Goal: Task Accomplishment & Management: Manage account settings

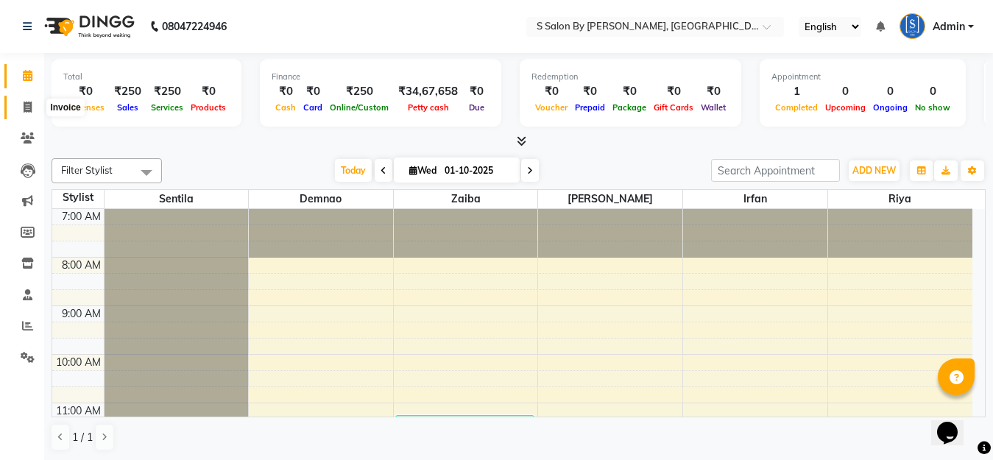
drag, startPoint x: 0, startPoint y: 0, endPoint x: 28, endPoint y: 109, distance: 112.4
click at [28, 109] on icon at bounding box center [28, 107] width 8 height 11
select select "service"
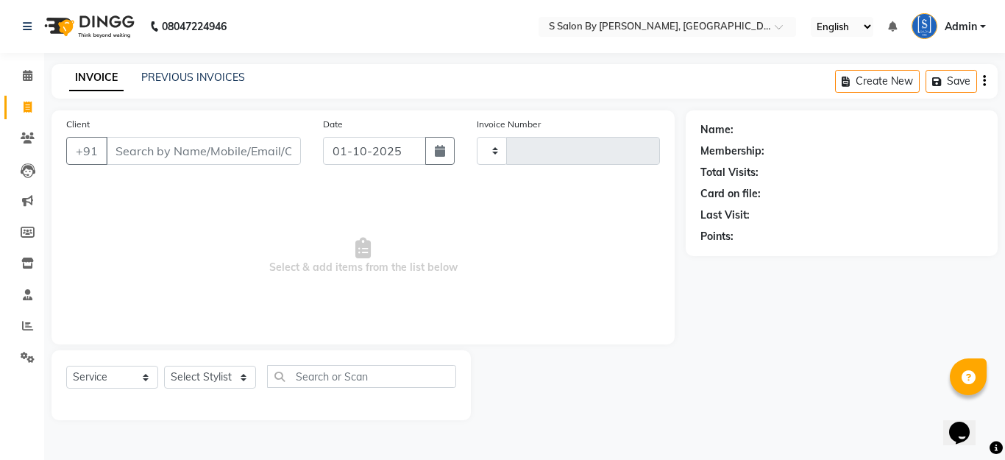
type input "1506"
select select "45"
click at [202, 146] on input "Client" at bounding box center [203, 151] width 195 height 28
click at [219, 369] on select "Select Stylist Demnao [PERSON_NAME] [PERSON_NAME] [PERSON_NAME]" at bounding box center [210, 377] width 92 height 23
click at [164, 366] on select "Select Stylist Demnao [PERSON_NAME] [PERSON_NAME] [PERSON_NAME]" at bounding box center [210, 377] width 92 height 23
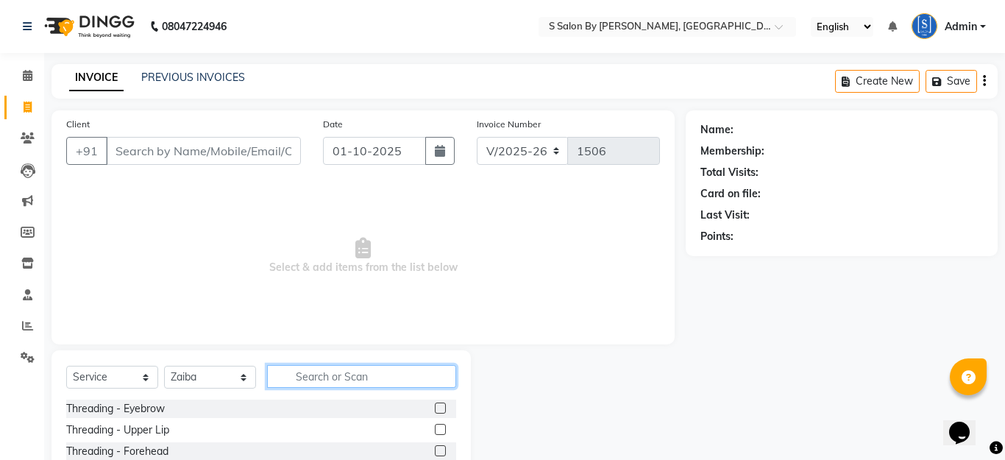
click at [322, 377] on input "text" at bounding box center [361, 376] width 189 height 23
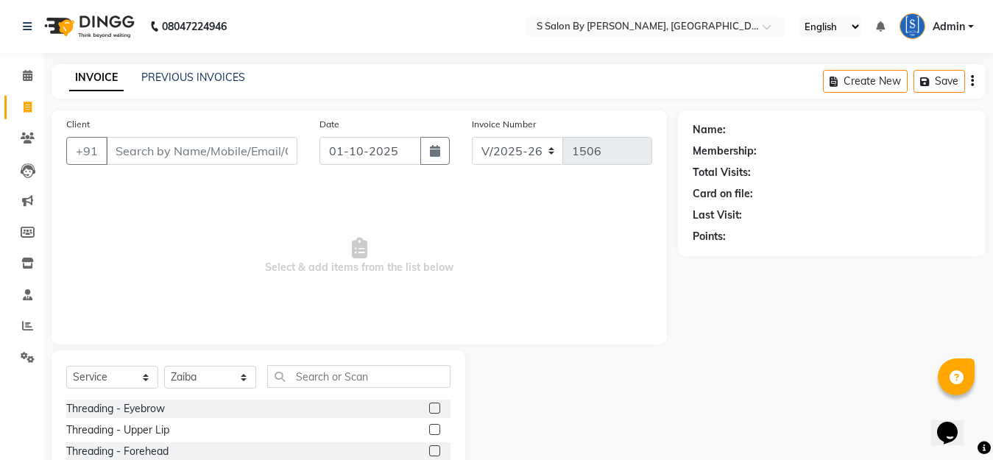
drag, startPoint x: 206, startPoint y: 363, endPoint x: 205, endPoint y: 380, distance: 17.0
click at [206, 364] on div "Select Service Product Membership Package Voucher Prepaid Gift Card Select Styl…" at bounding box center [259, 458] width 414 height 217
drag, startPoint x: 205, startPoint y: 376, endPoint x: 218, endPoint y: 394, distance: 21.6
click at [207, 377] on select "Select Stylist Demnao [PERSON_NAME] [PERSON_NAME] [PERSON_NAME]" at bounding box center [210, 377] width 92 height 23
select select "4280"
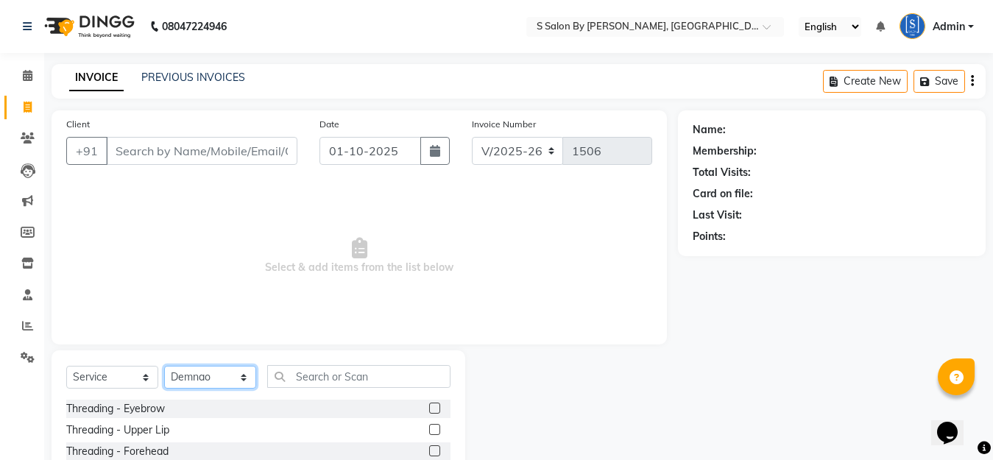
click at [164, 366] on select "Select Stylist Demnao [PERSON_NAME] [PERSON_NAME] [PERSON_NAME]" at bounding box center [210, 377] width 92 height 23
click at [311, 380] on input "text" at bounding box center [358, 376] width 183 height 23
click at [263, 155] on input "Client" at bounding box center [201, 151] width 191 height 28
click at [314, 377] on input "text" at bounding box center [358, 376] width 183 height 23
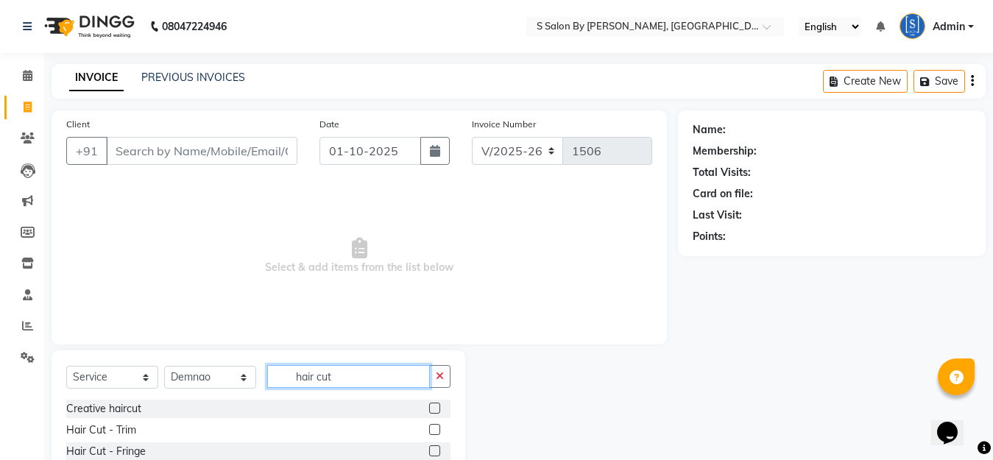
scroll to position [130, 0]
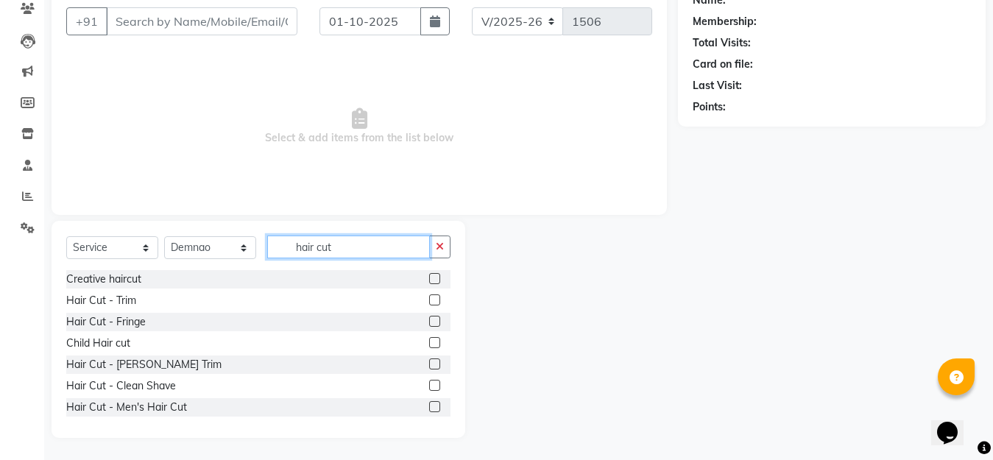
type input "hair cut"
drag, startPoint x: 418, startPoint y: 408, endPoint x: 420, endPoint y: 394, distance: 14.2
click at [429, 407] on label at bounding box center [434, 406] width 11 height 11
click at [429, 407] on input "checkbox" at bounding box center [434, 408] width 10 height 10
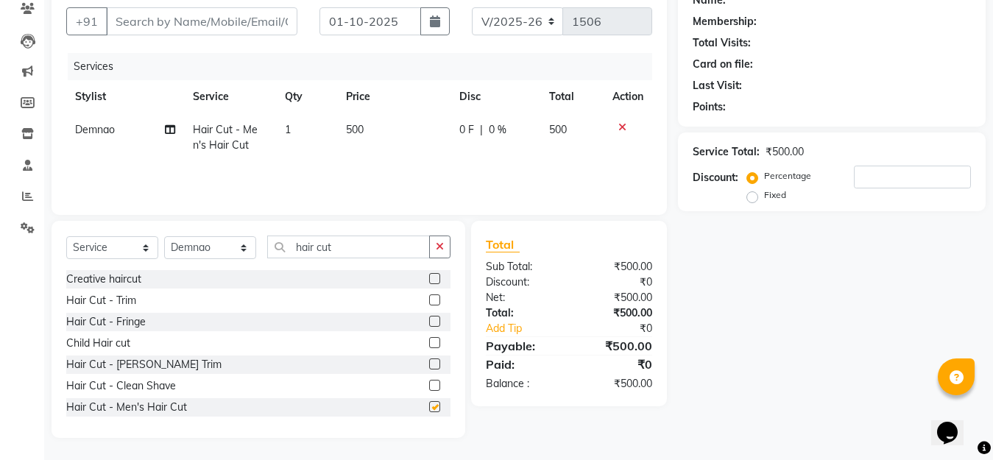
checkbox input "false"
click at [231, 24] on input "Client" at bounding box center [201, 21] width 191 height 28
type input "i"
type input "0"
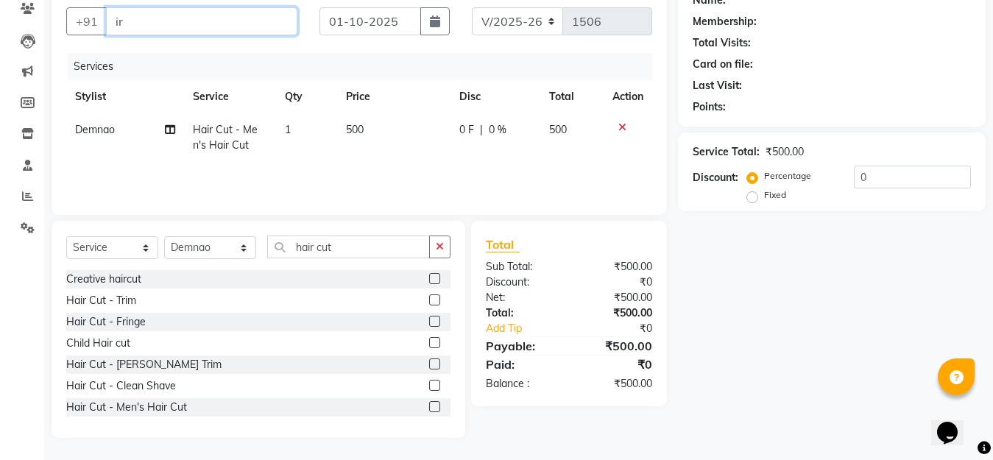
type input "i"
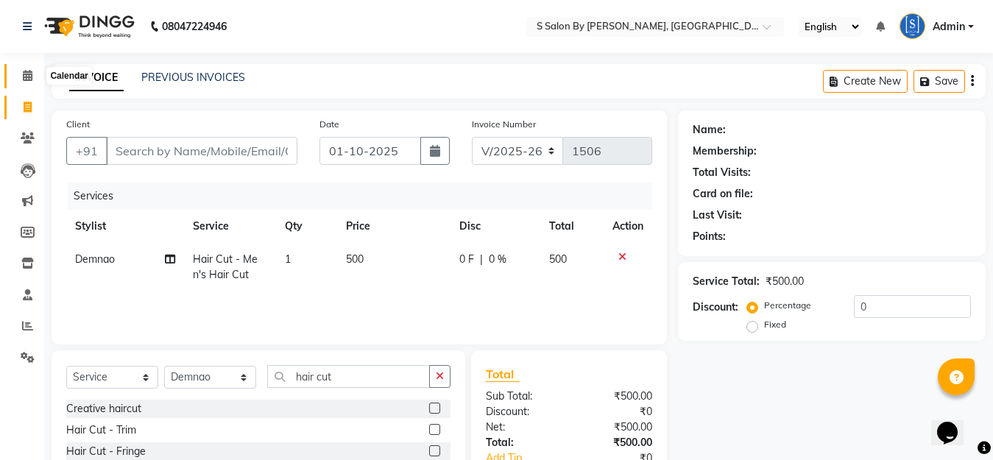
click at [28, 68] on span at bounding box center [28, 76] width 26 height 17
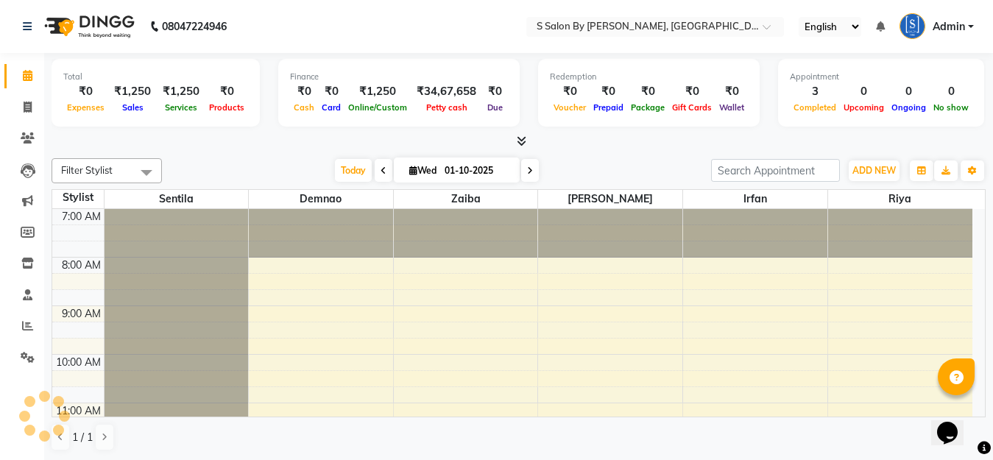
scroll to position [535, 0]
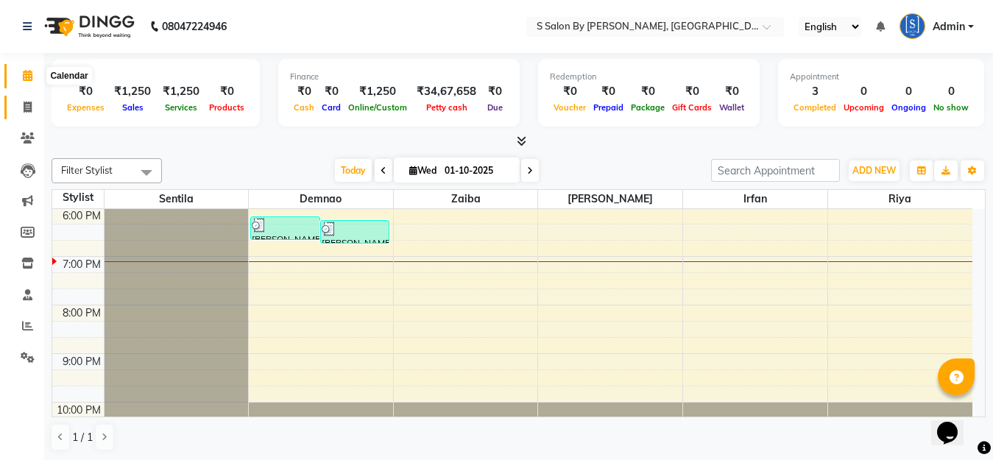
click at [27, 104] on icon at bounding box center [28, 107] width 8 height 11
select select "service"
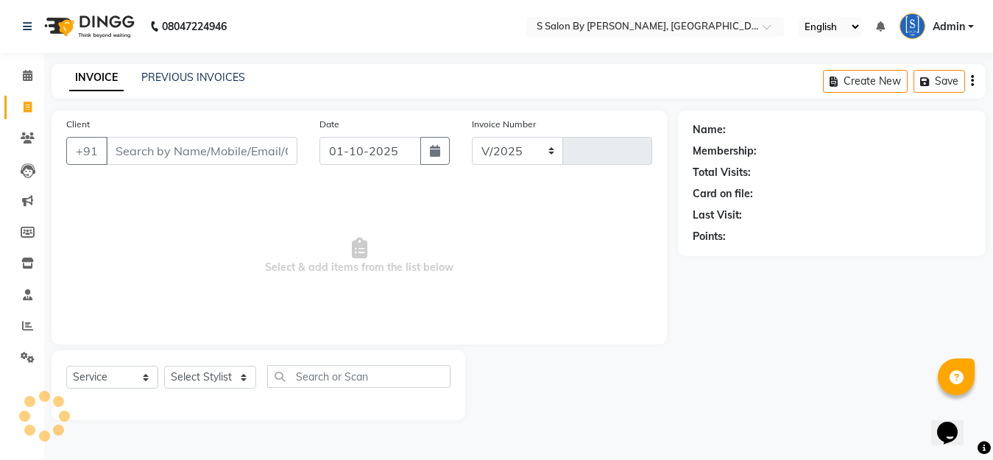
select select "45"
type input "1508"
click at [141, 151] on input "Client" at bounding box center [203, 151] width 195 height 28
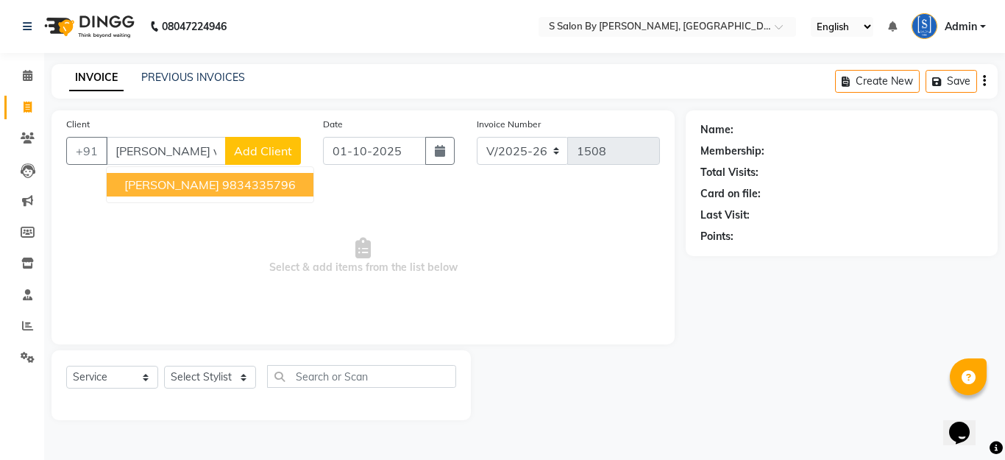
click at [148, 187] on span "[PERSON_NAME]" at bounding box center [171, 184] width 95 height 15
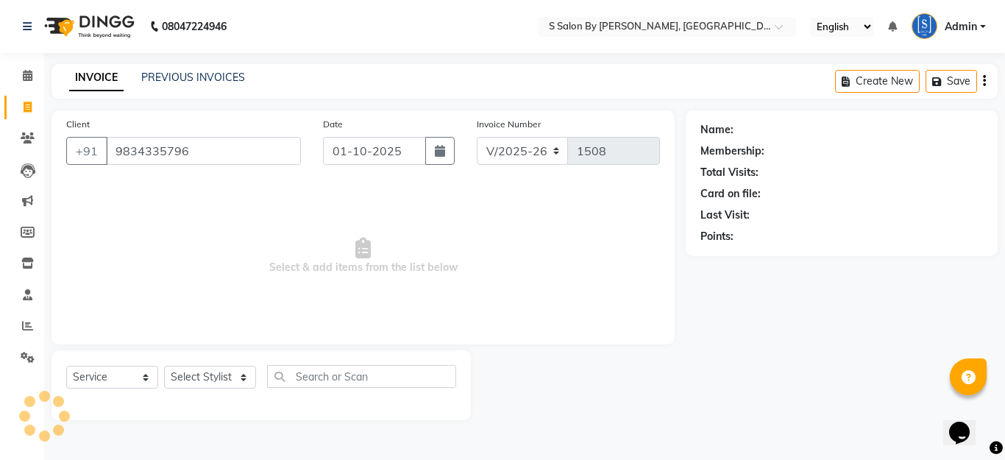
type input "9834335796"
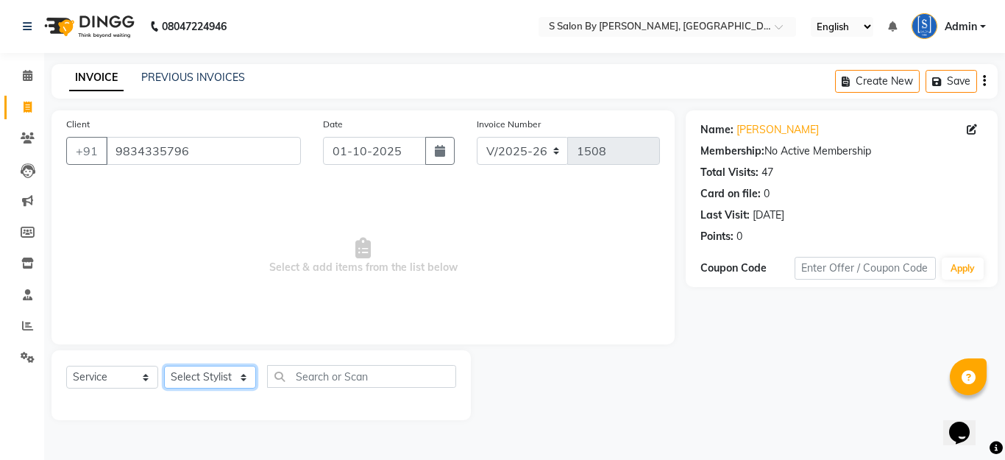
click at [212, 380] on select "Select Stylist Demnao [PERSON_NAME] [PERSON_NAME] [PERSON_NAME]" at bounding box center [210, 377] width 92 height 23
select select "4280"
click at [164, 366] on select "Select Stylist Demnao [PERSON_NAME] [PERSON_NAME] [PERSON_NAME]" at bounding box center [210, 377] width 92 height 23
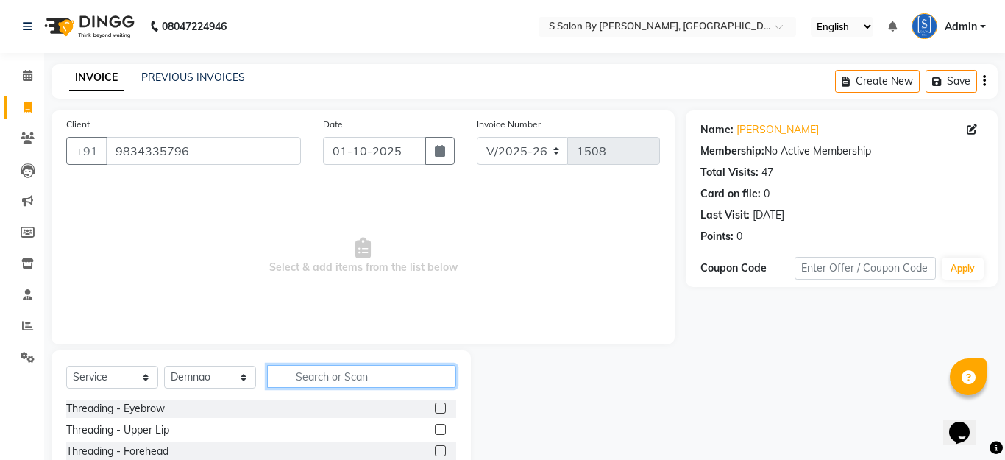
click at [327, 378] on input "text" at bounding box center [361, 376] width 189 height 23
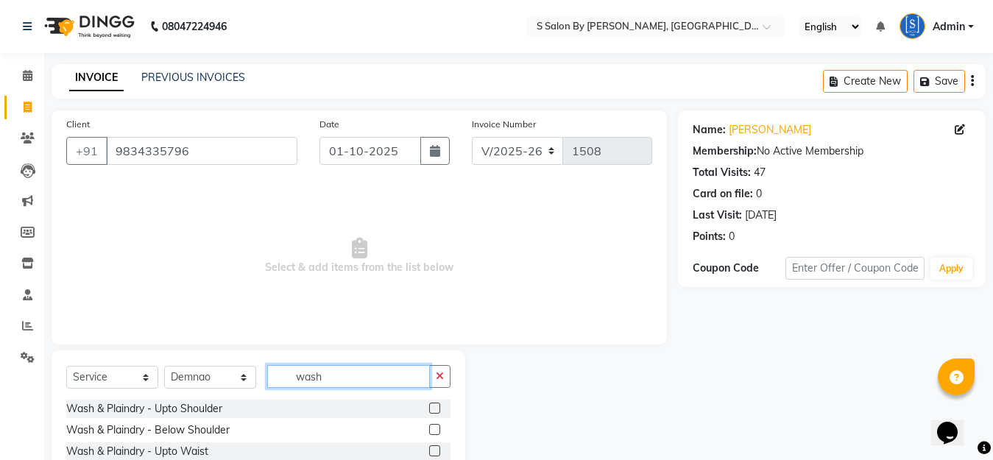
scroll to position [130, 0]
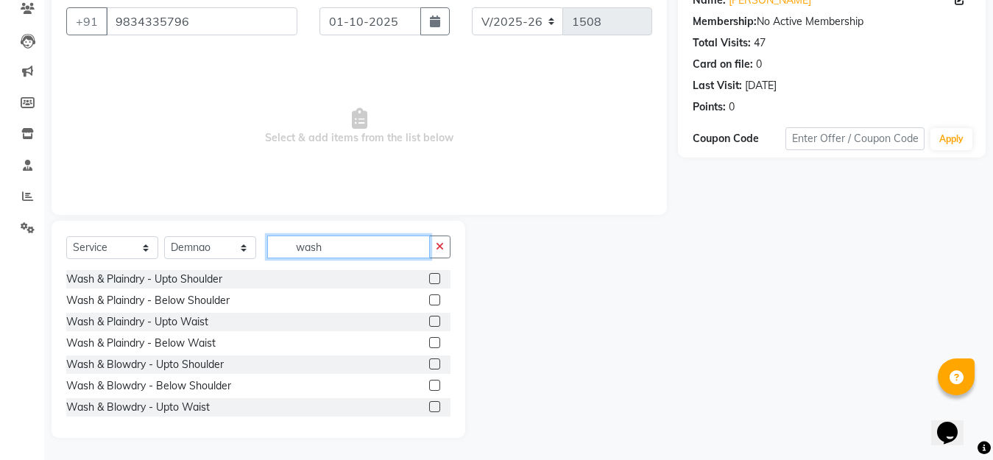
type input "wash"
click at [429, 383] on label at bounding box center [434, 385] width 11 height 11
click at [429, 383] on input "checkbox" at bounding box center [434, 386] width 10 height 10
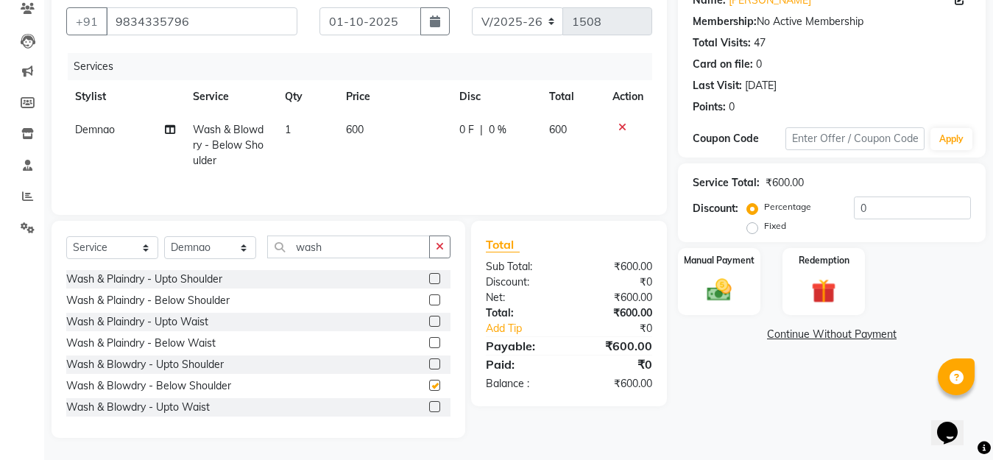
checkbox input "false"
click at [720, 288] on img at bounding box center [718, 289] width 41 height 29
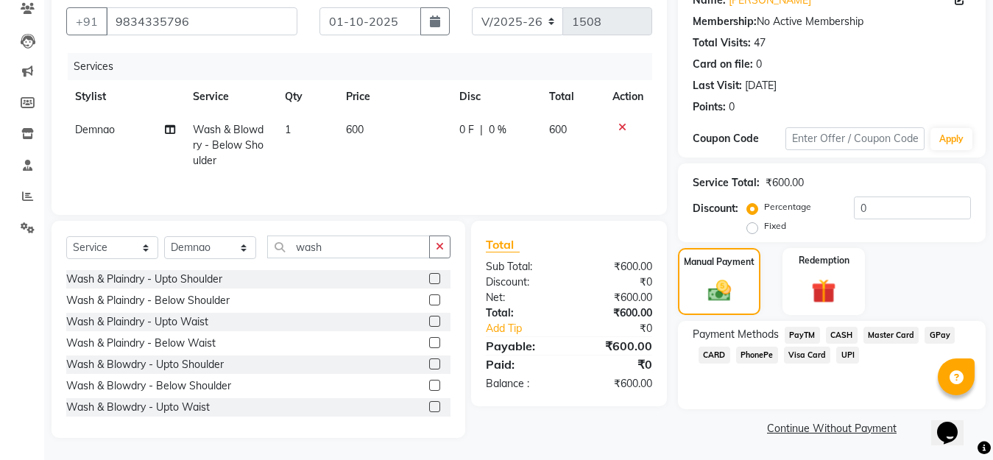
drag, startPoint x: 940, startPoint y: 332, endPoint x: 929, endPoint y: 369, distance: 38.2
click at [939, 333] on span "GPay" at bounding box center [939, 335] width 30 height 17
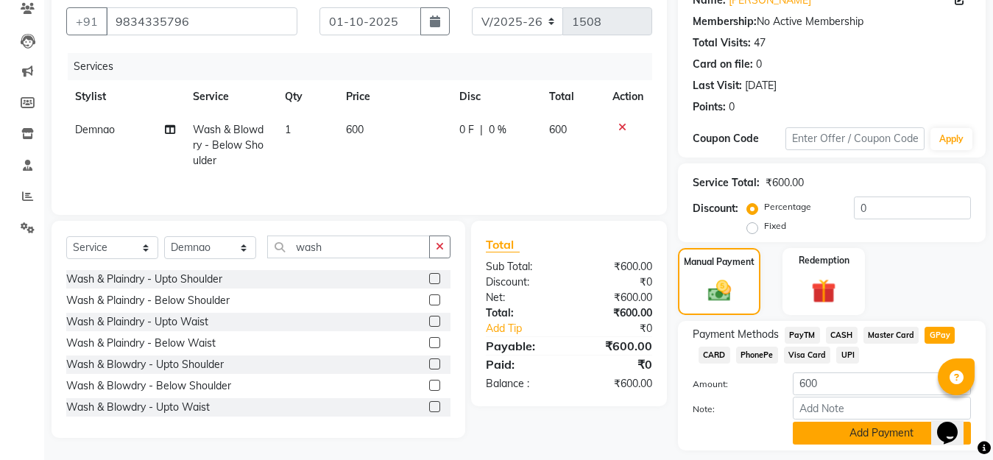
click at [869, 433] on button "Add Payment" at bounding box center [882, 433] width 178 height 23
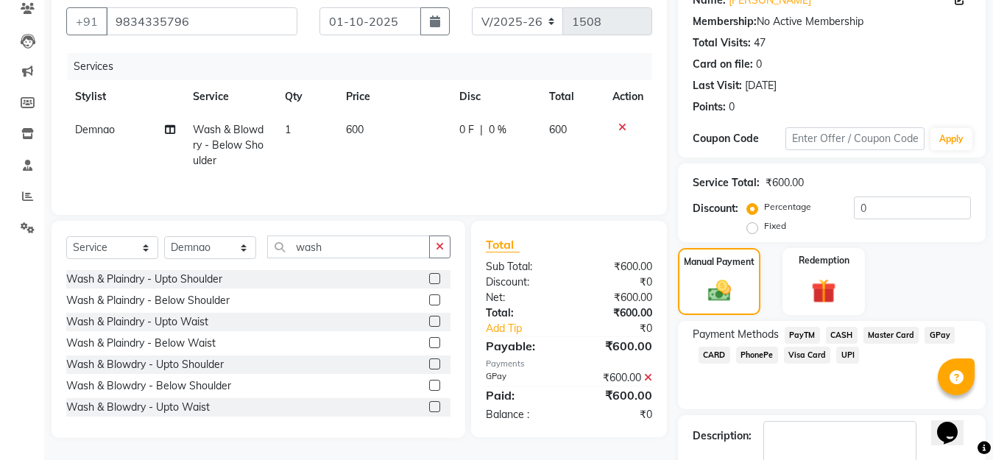
scroll to position [214, 0]
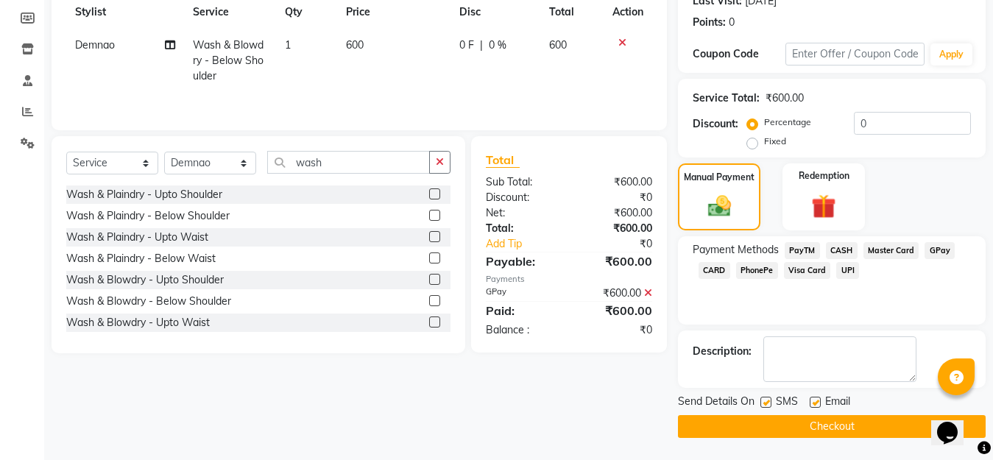
click at [834, 425] on button "Checkout" at bounding box center [832, 426] width 308 height 23
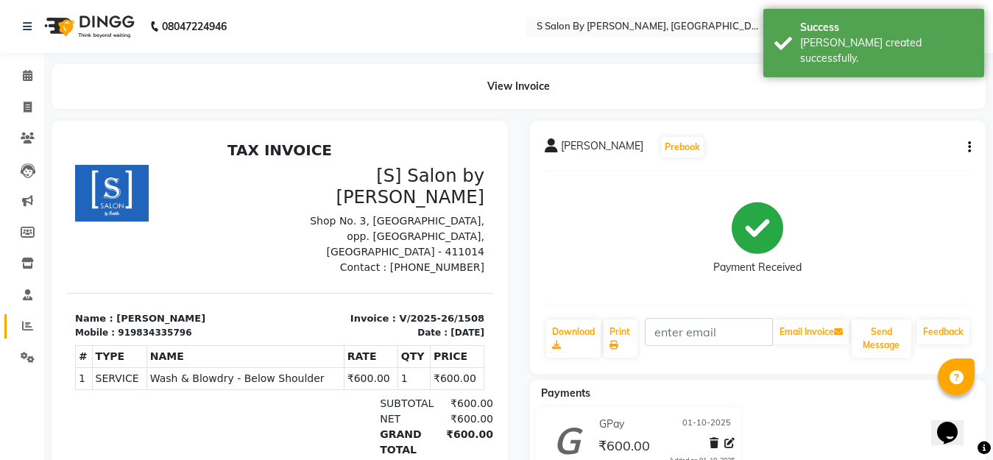
click at [20, 321] on span at bounding box center [28, 326] width 26 height 17
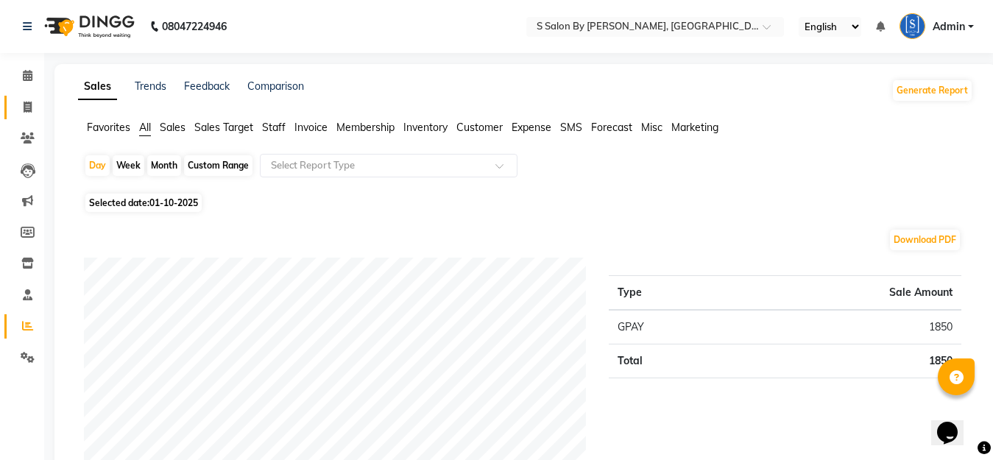
click at [24, 109] on icon at bounding box center [28, 107] width 8 height 11
select select "service"
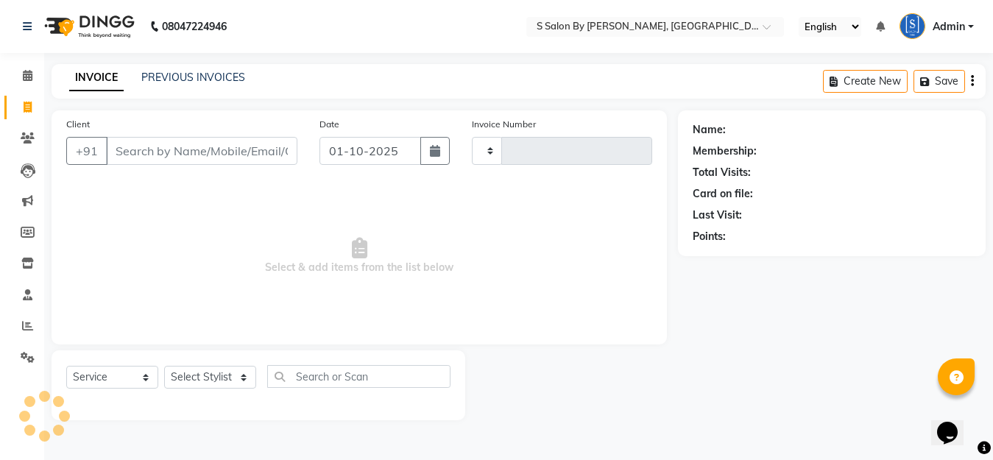
type input "1509"
select select "45"
click at [171, 149] on input "Client" at bounding box center [203, 151] width 195 height 28
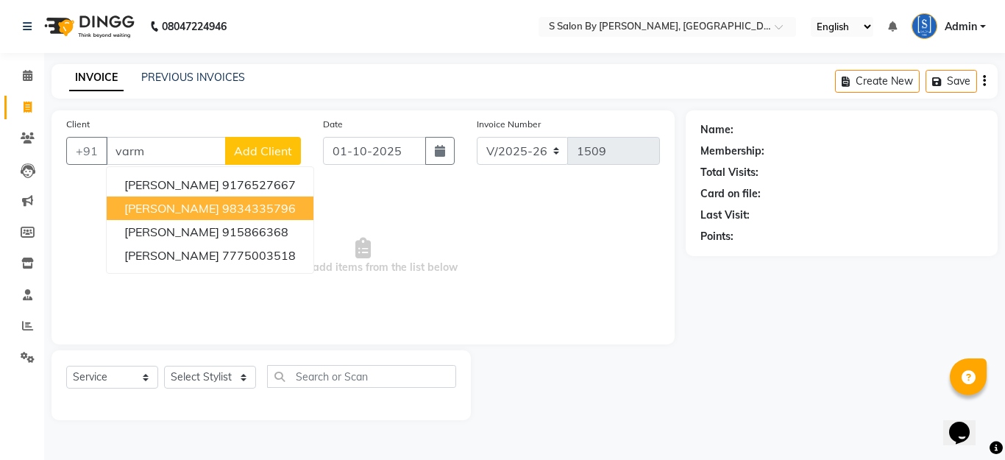
click at [196, 208] on span "[PERSON_NAME]" at bounding box center [171, 208] width 95 height 15
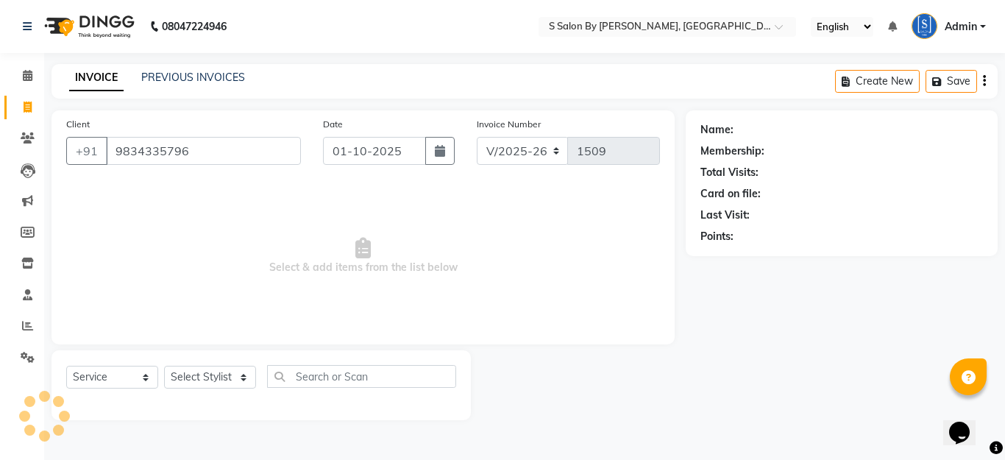
type input "9834335796"
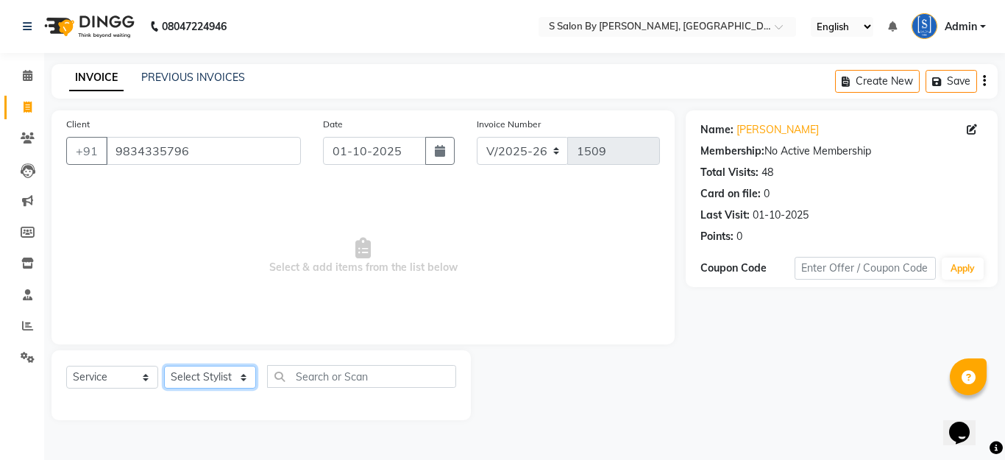
click at [182, 375] on select "Select Stylist Demnao [PERSON_NAME] [PERSON_NAME] [PERSON_NAME]" at bounding box center [210, 377] width 92 height 23
select select "4280"
click at [164, 366] on select "Select Stylist Demnao [PERSON_NAME] [PERSON_NAME] [PERSON_NAME]" at bounding box center [210, 377] width 92 height 23
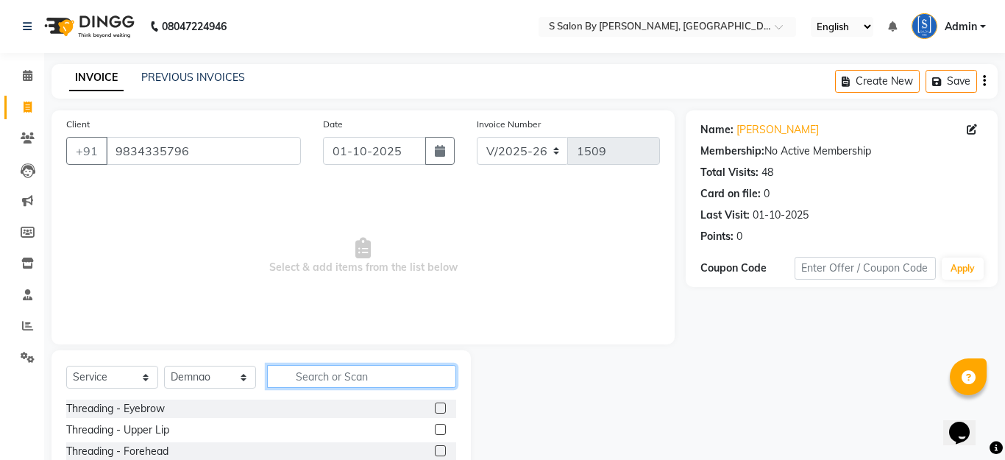
click at [340, 379] on input "text" at bounding box center [361, 376] width 189 height 23
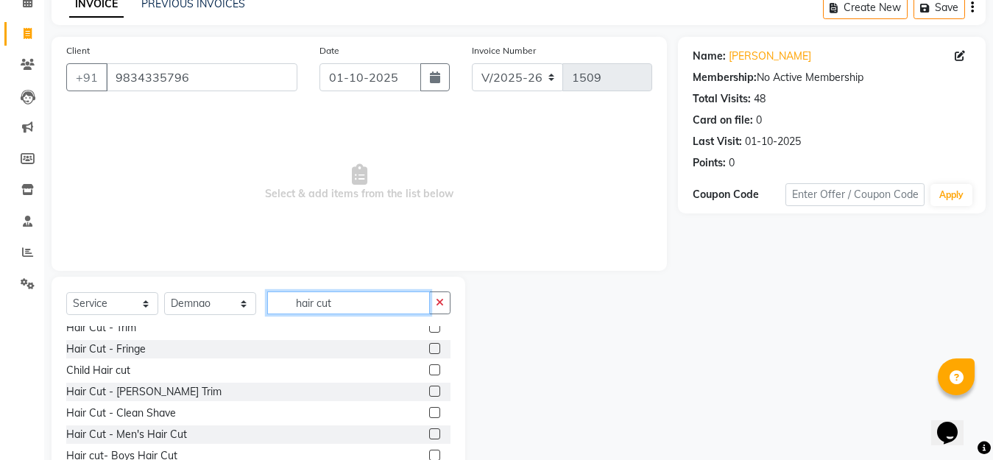
scroll to position [45, 0]
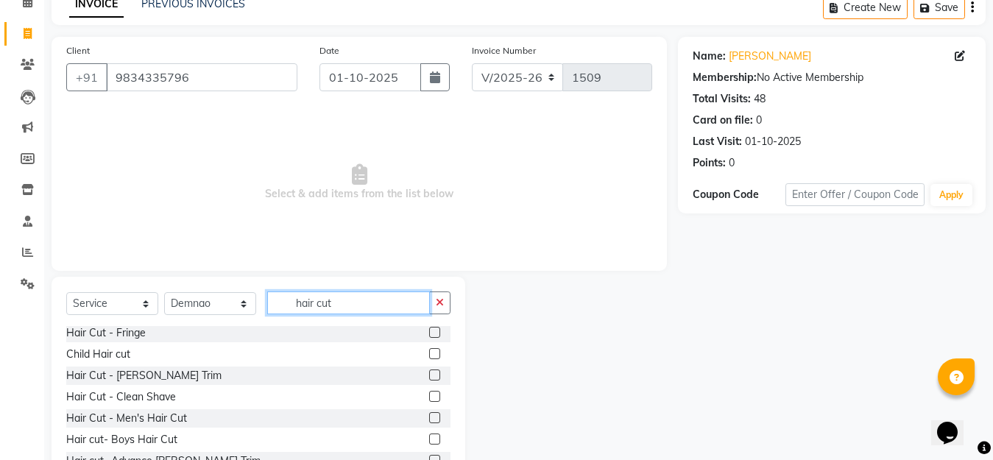
type input "hair cut"
click at [429, 416] on label at bounding box center [434, 417] width 11 height 11
click at [429, 416] on input "checkbox" at bounding box center [434, 419] width 10 height 10
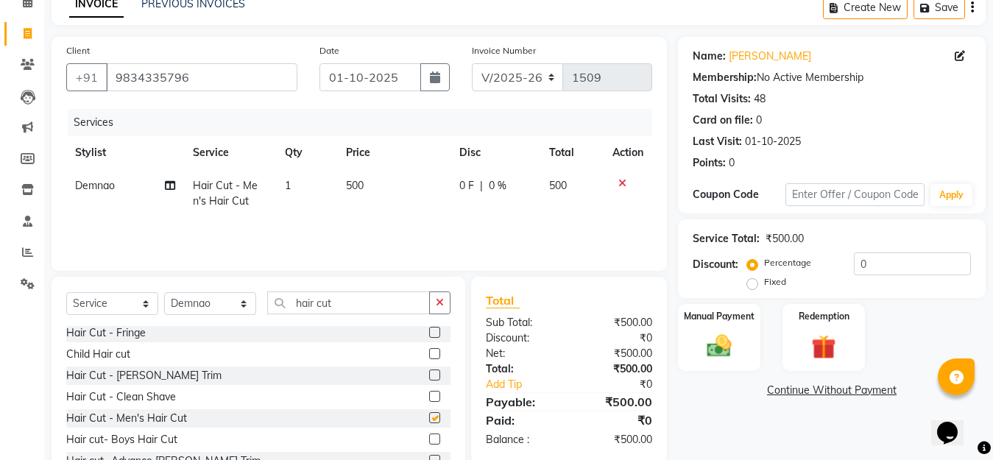
checkbox input "false"
click at [725, 347] on img at bounding box center [718, 345] width 41 height 29
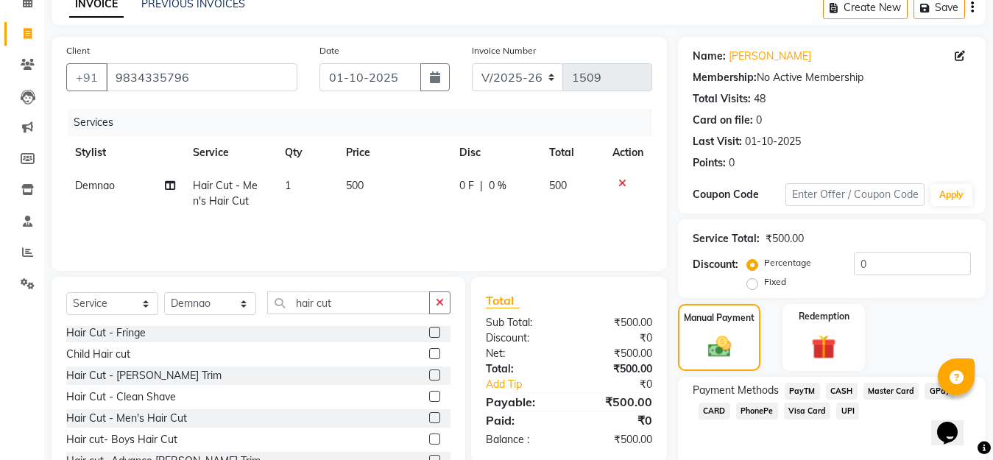
click at [937, 391] on span "GPay" at bounding box center [939, 391] width 30 height 17
click at [841, 388] on span "CASH" at bounding box center [842, 391] width 32 height 17
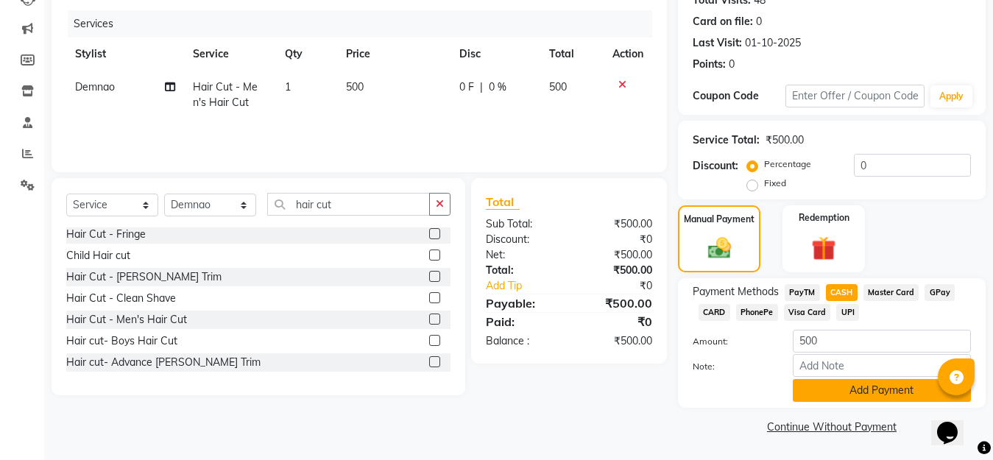
click at [889, 387] on button "Add Payment" at bounding box center [882, 390] width 178 height 23
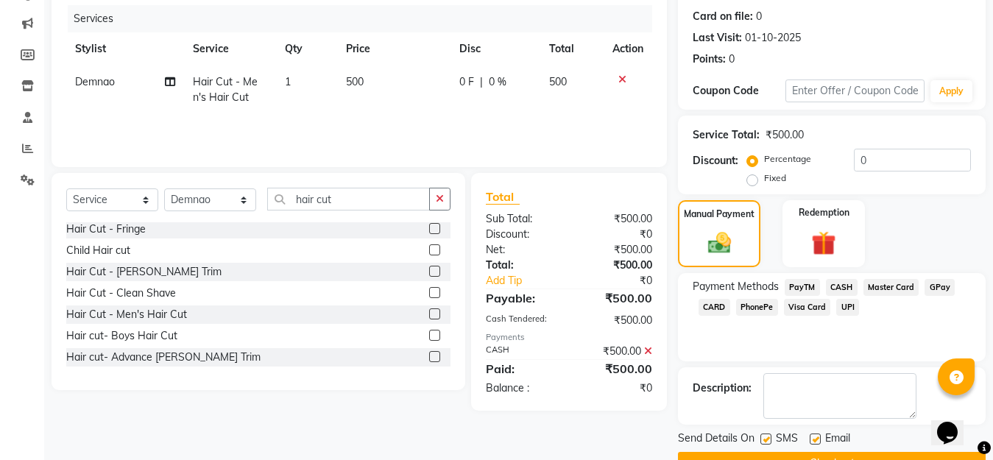
scroll to position [214, 0]
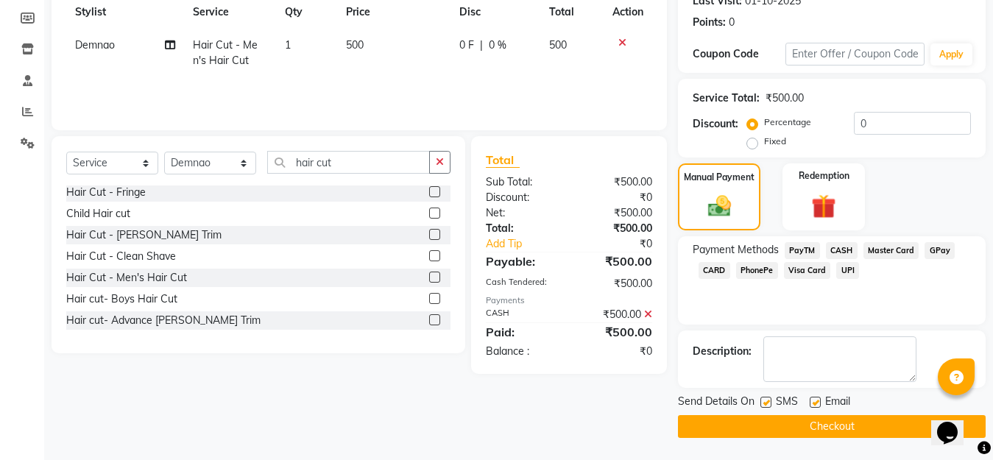
click at [849, 432] on button "Checkout" at bounding box center [832, 426] width 308 height 23
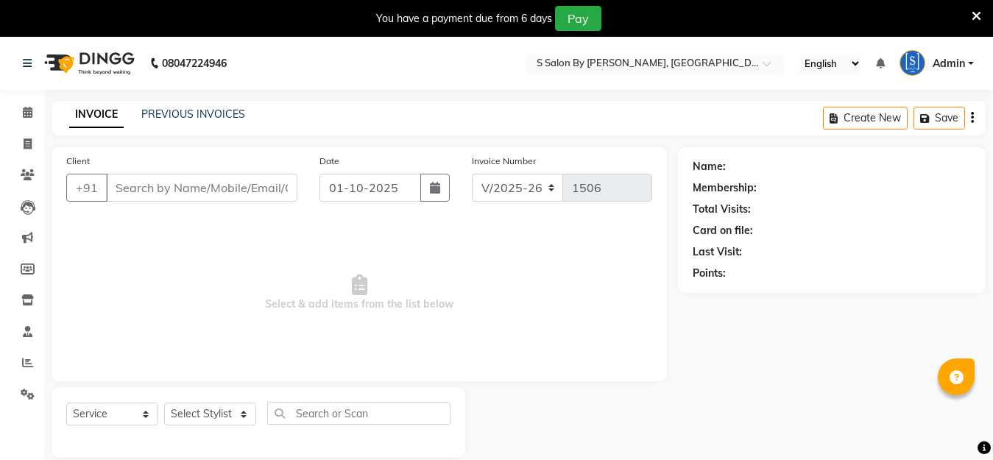
select select "45"
select select "service"
click at [976, 16] on icon at bounding box center [976, 16] width 10 height 13
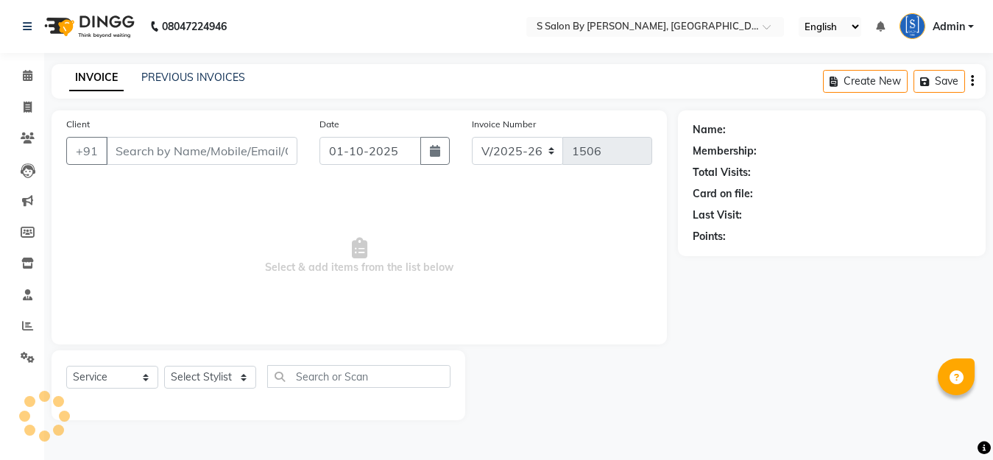
type input "9545051032"
type input "30-11-2024"
select select
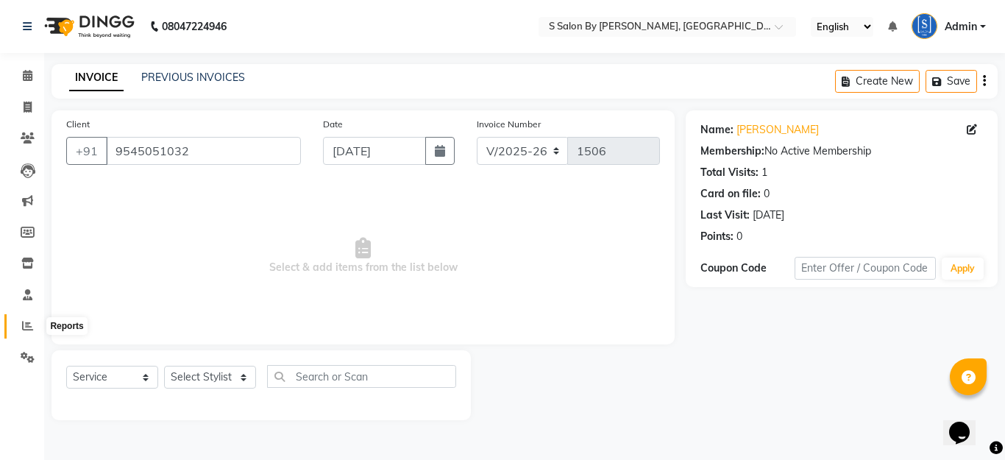
click at [22, 324] on icon at bounding box center [27, 325] width 11 height 11
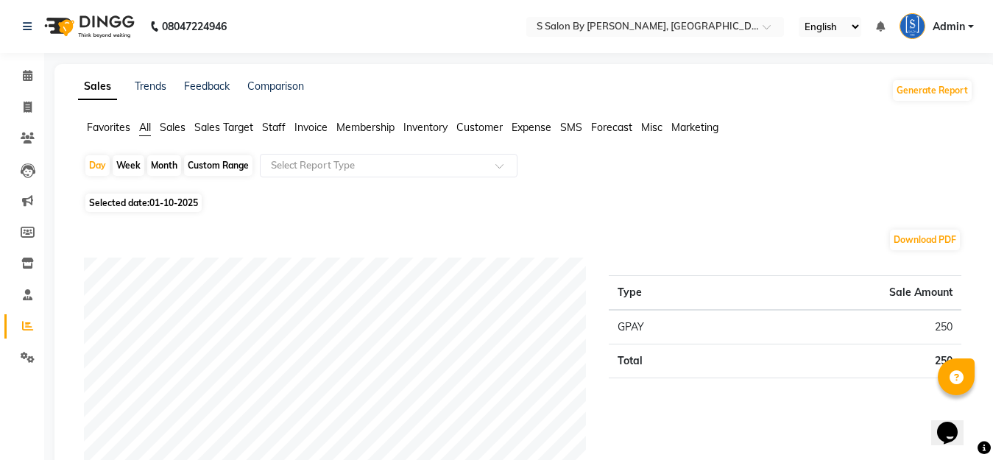
click at [131, 166] on div "Week" at bounding box center [129, 165] width 32 height 21
select select "10"
select select "2025"
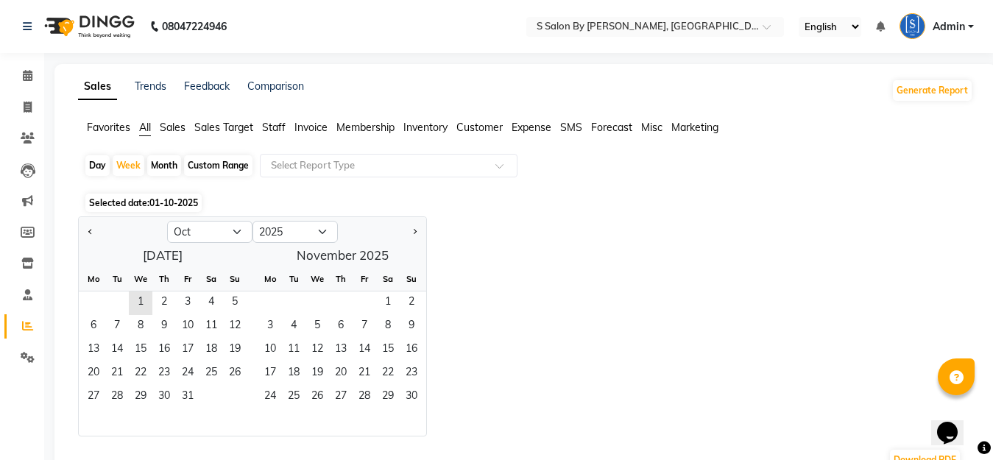
click at [96, 163] on div "Day" at bounding box center [97, 165] width 24 height 21
select select "10"
select select "2025"
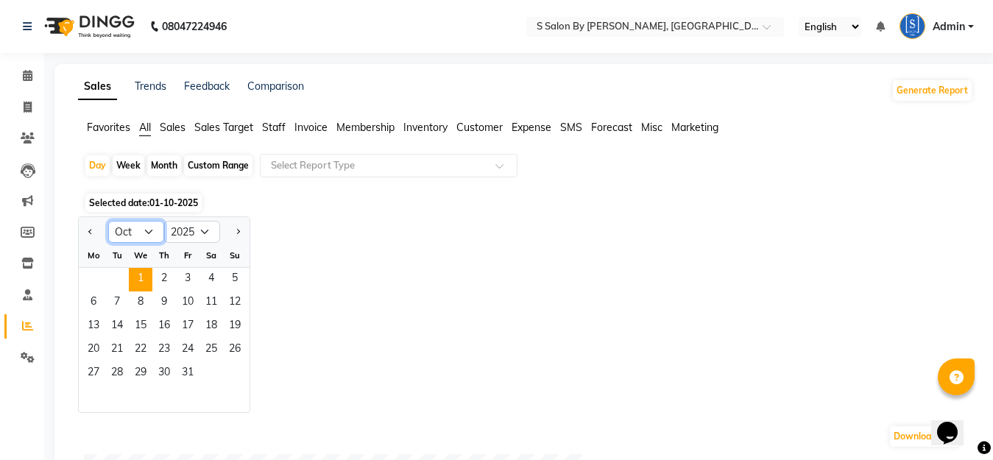
click at [145, 232] on select "Jan Feb Mar Apr May Jun Jul Aug Sep Oct Nov Dec" at bounding box center [136, 232] width 56 height 22
select select "9"
click at [108, 221] on select "Jan Feb Mar Apr May Jun Jul Aug Sep Oct Nov Dec" at bounding box center [136, 232] width 56 height 22
click at [85, 375] on span "29" at bounding box center [94, 374] width 24 height 24
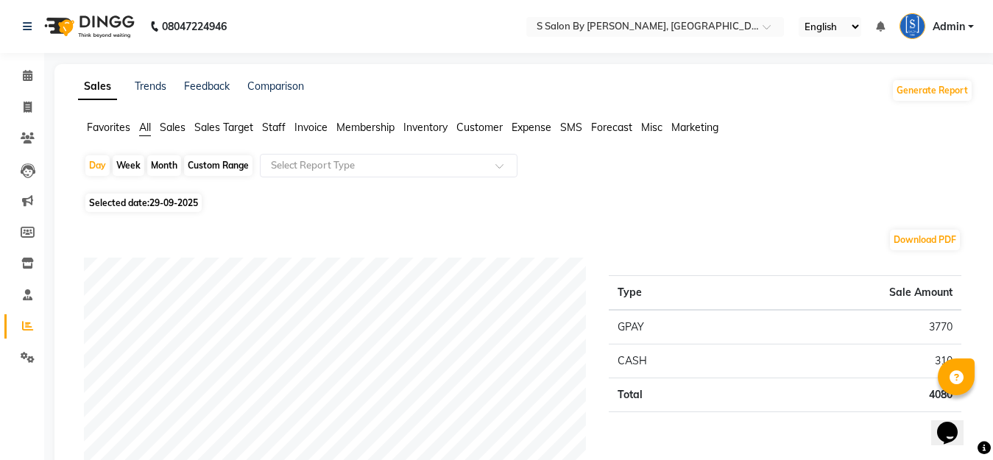
drag, startPoint x: 99, startPoint y: 165, endPoint x: 102, endPoint y: 184, distance: 19.4
click at [99, 164] on div "Day" at bounding box center [97, 165] width 24 height 21
select select "9"
select select "2025"
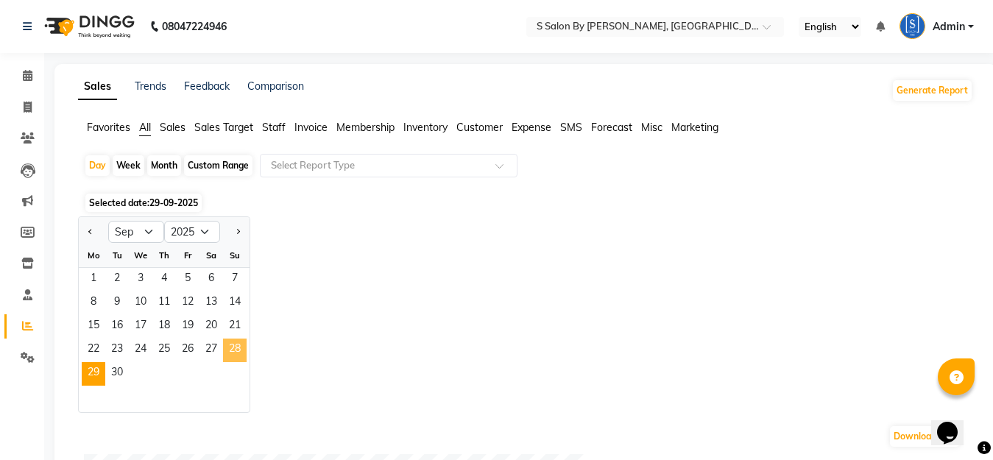
drag, startPoint x: 235, startPoint y: 348, endPoint x: 291, endPoint y: 361, distance: 57.5
click at [238, 351] on span "28" at bounding box center [235, 350] width 24 height 24
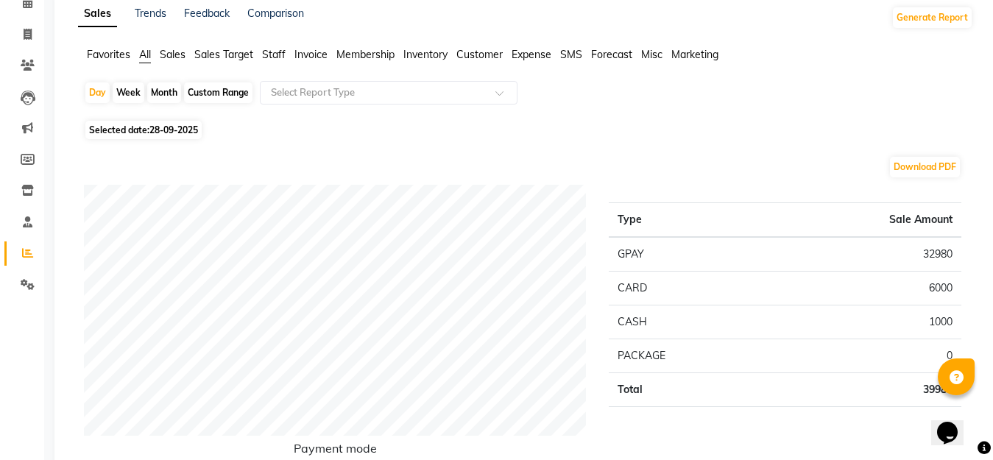
scroll to position [74, 0]
click at [96, 92] on div "Day" at bounding box center [97, 92] width 24 height 21
select select "9"
select select "2025"
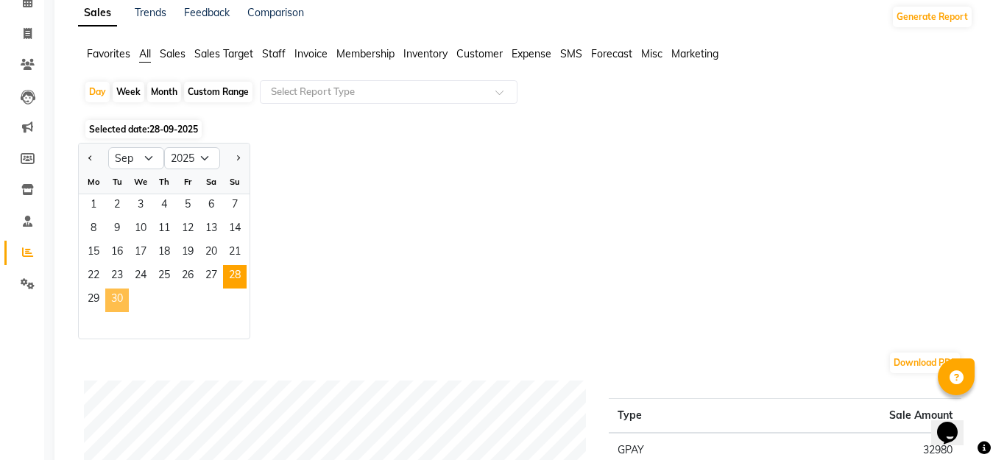
drag, startPoint x: 118, startPoint y: 297, endPoint x: 281, endPoint y: 339, distance: 168.1
click at [119, 299] on span "30" at bounding box center [117, 300] width 24 height 24
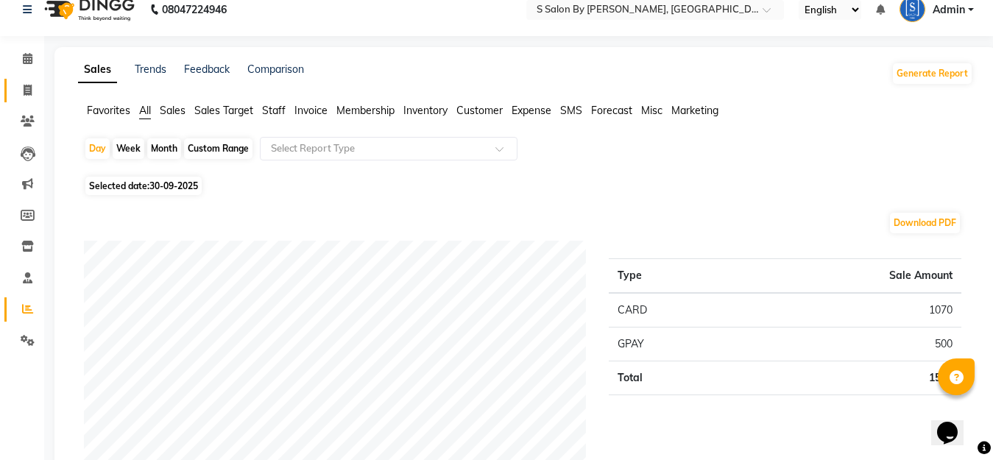
scroll to position [0, 0]
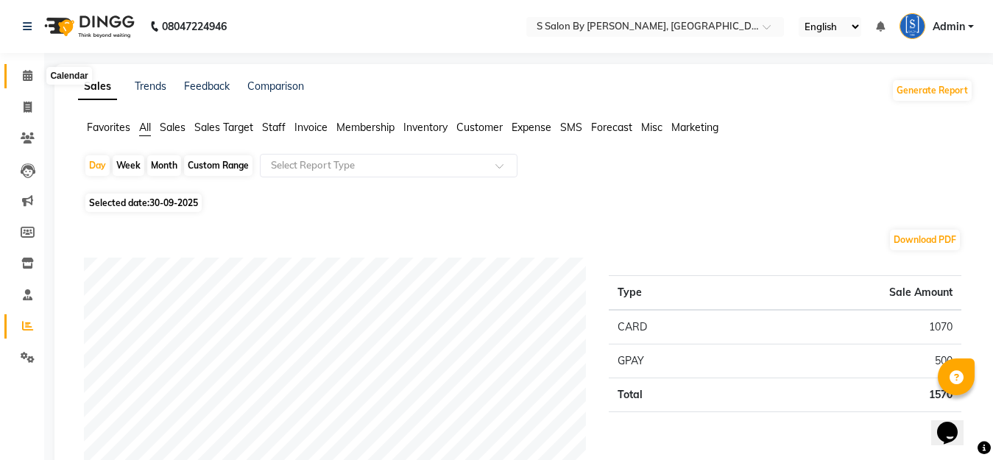
click at [21, 72] on span at bounding box center [28, 76] width 26 height 17
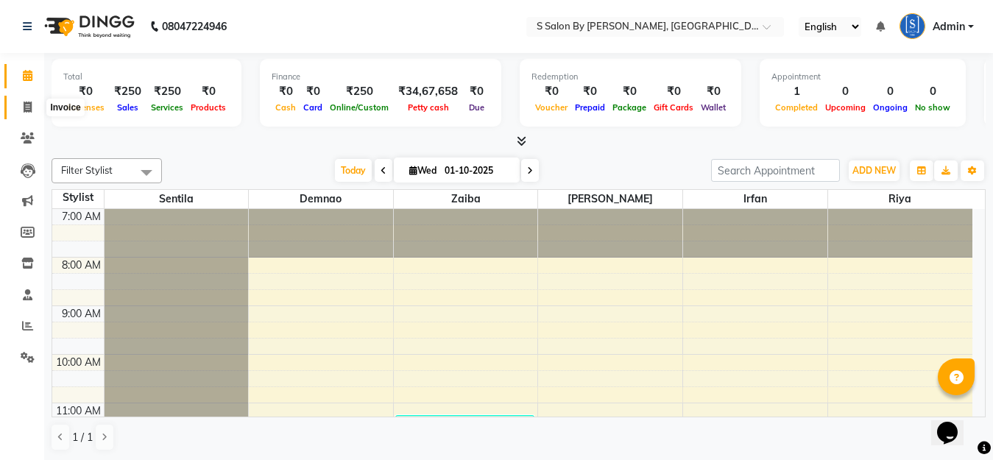
click at [24, 104] on icon at bounding box center [28, 107] width 8 height 11
select select "service"
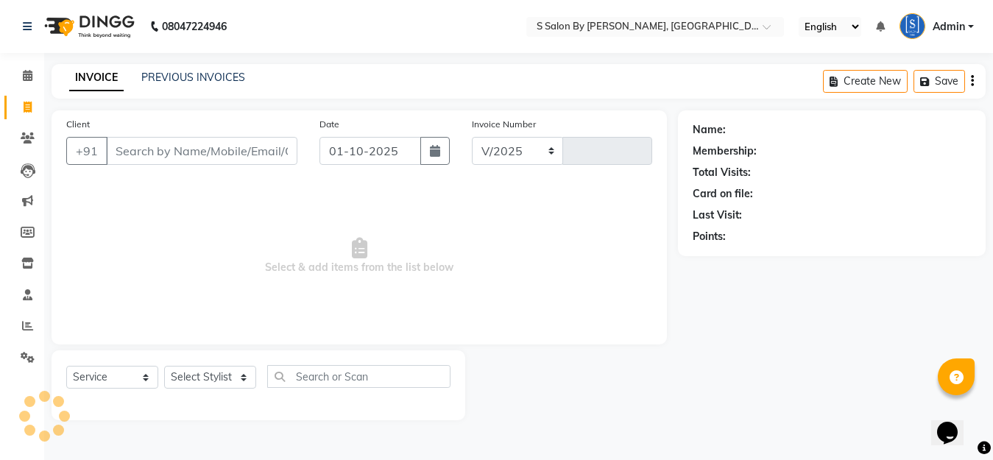
select select "45"
type input "1506"
click at [182, 163] on input "Client" at bounding box center [203, 151] width 195 height 28
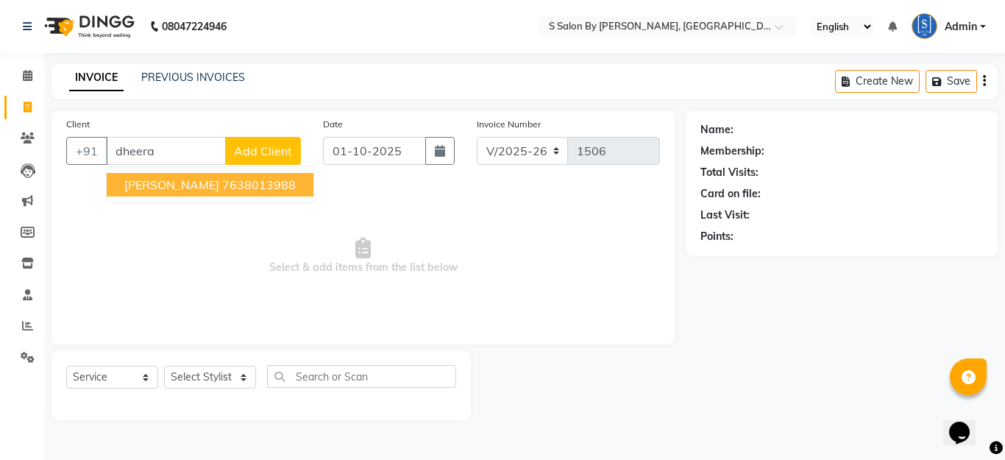
click at [217, 177] on button "Dheeraj Khagembam 7638013988" at bounding box center [210, 185] width 207 height 24
type input "7638013988"
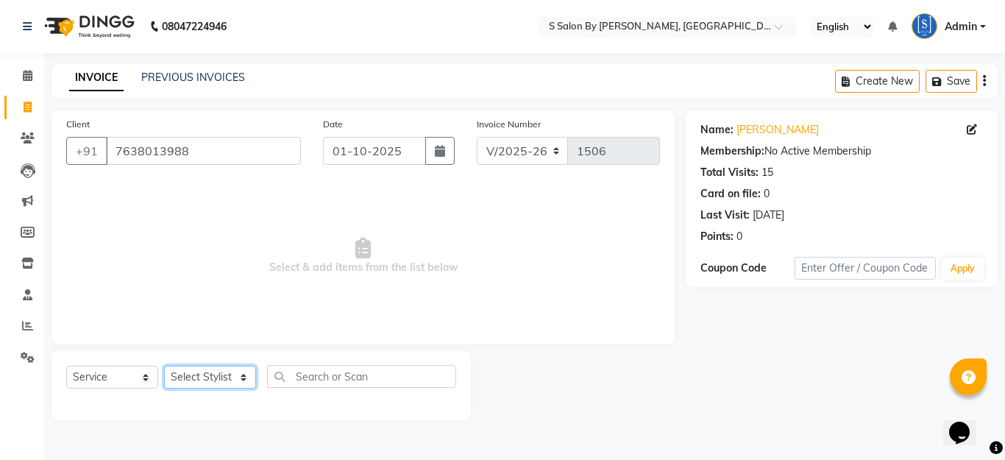
click at [220, 373] on select "Select Stylist Demnao [PERSON_NAME] [PERSON_NAME] [PERSON_NAME]" at bounding box center [210, 377] width 92 height 23
select select "4280"
click at [164, 366] on select "Select Stylist Demnao [PERSON_NAME] [PERSON_NAME] [PERSON_NAME]" at bounding box center [210, 377] width 92 height 23
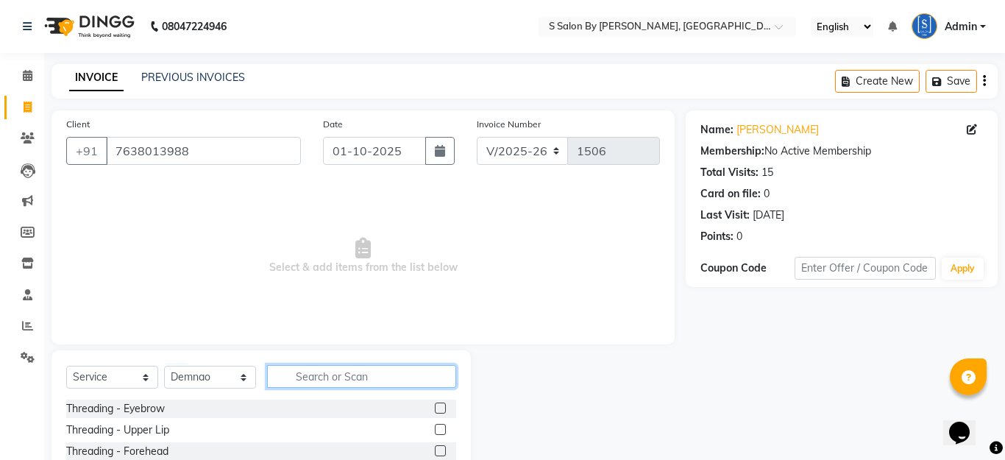
click at [325, 377] on input "text" at bounding box center [361, 376] width 189 height 23
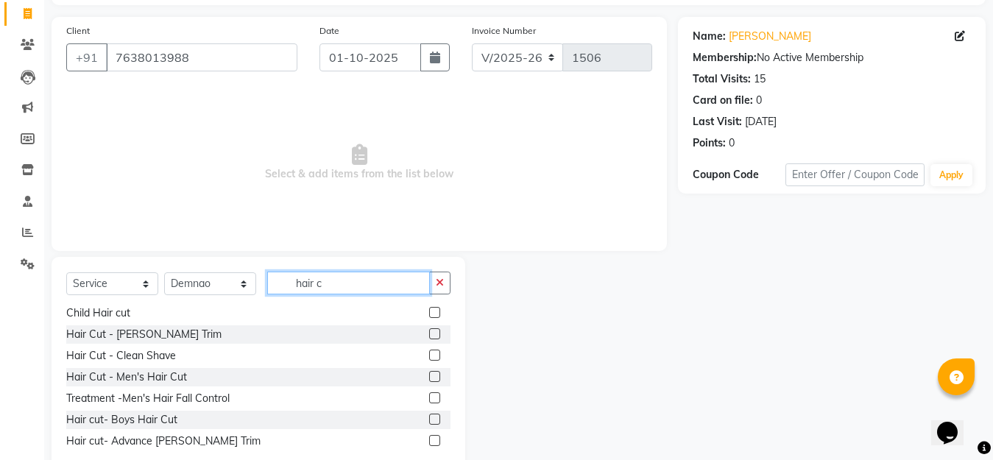
scroll to position [130, 0]
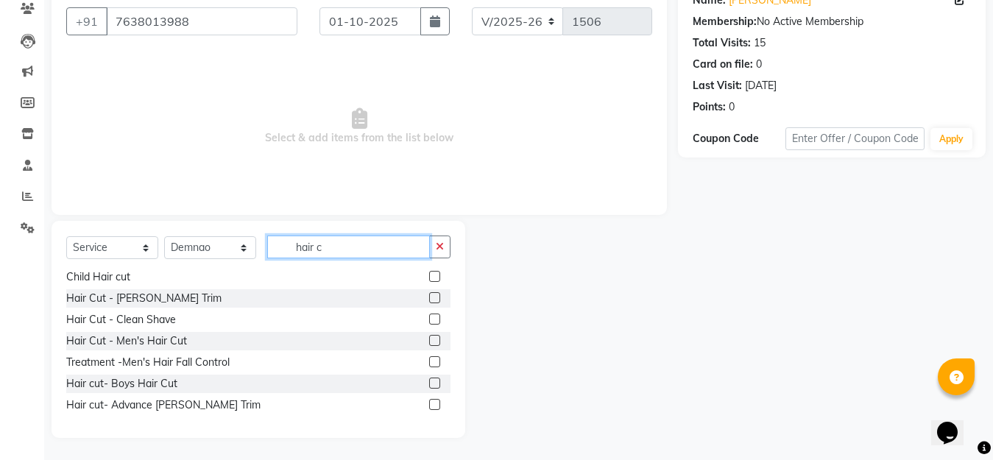
type input "hair c"
click at [429, 337] on label at bounding box center [434, 340] width 11 height 11
click at [429, 337] on input "checkbox" at bounding box center [434, 341] width 10 height 10
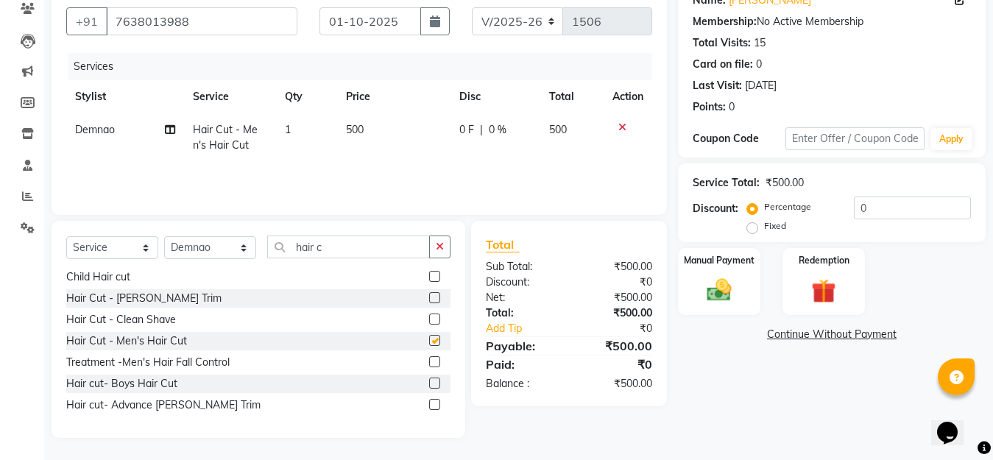
checkbox input "false"
click at [723, 290] on img at bounding box center [718, 289] width 41 height 29
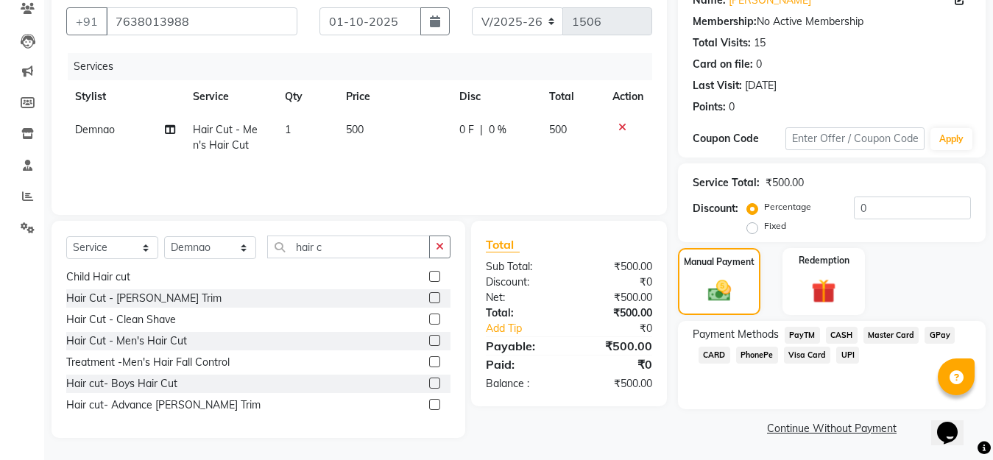
drag, startPoint x: 937, startPoint y: 333, endPoint x: 934, endPoint y: 340, distance: 7.9
click at [936, 334] on span "GPay" at bounding box center [939, 335] width 30 height 17
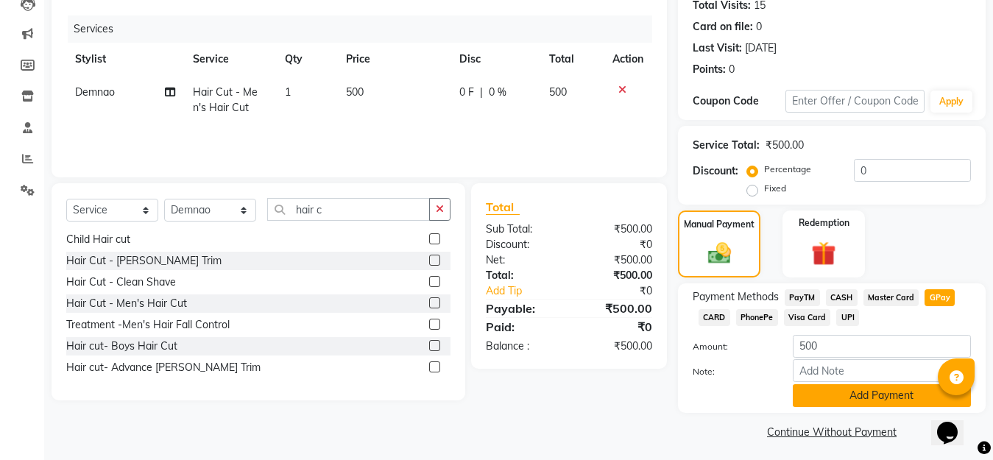
scroll to position [172, 0]
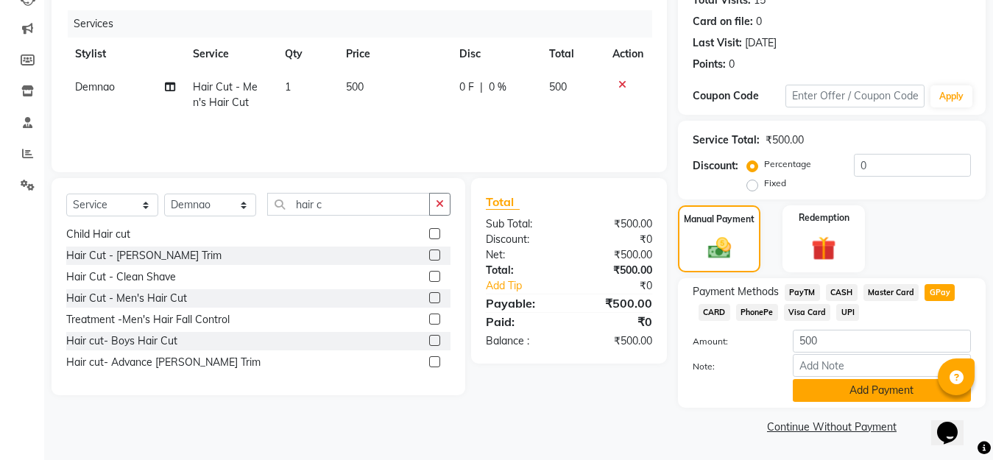
click at [867, 394] on button "Add Payment" at bounding box center [882, 390] width 178 height 23
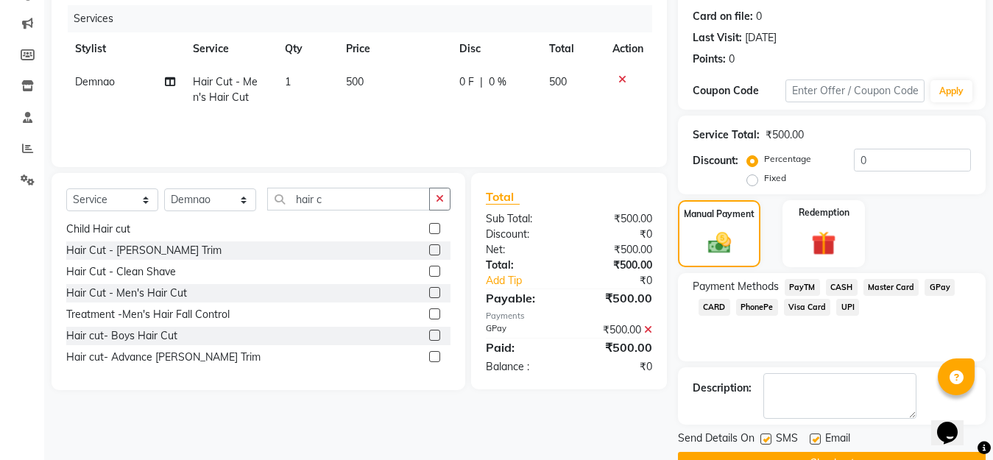
scroll to position [214, 0]
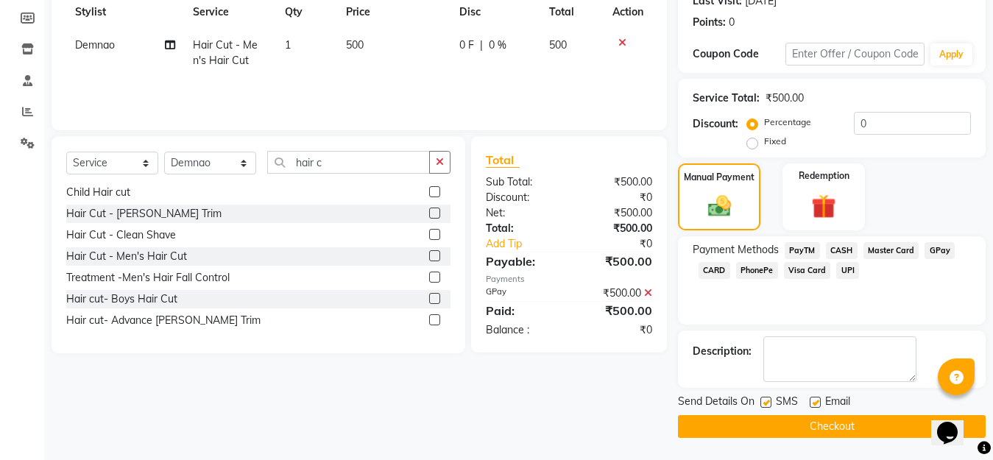
click at [853, 430] on button "Checkout" at bounding box center [832, 426] width 308 height 23
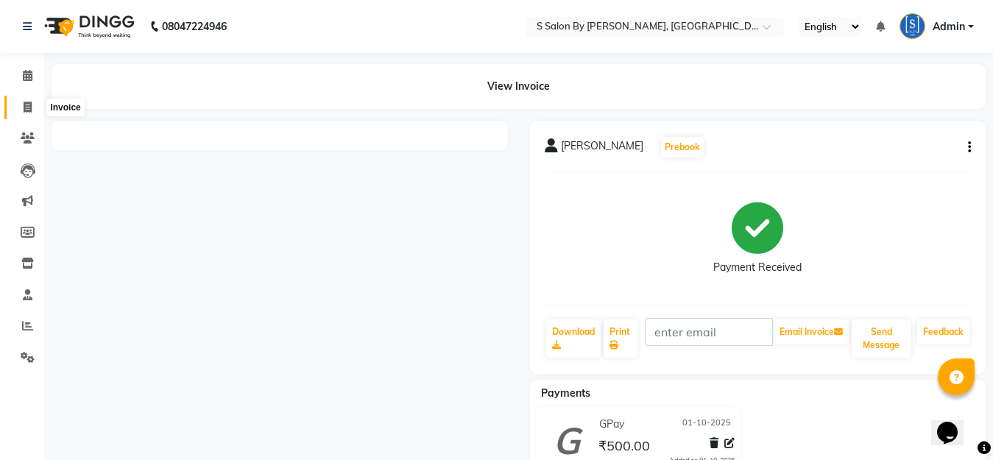
click at [26, 110] on icon at bounding box center [28, 107] width 8 height 11
select select "service"
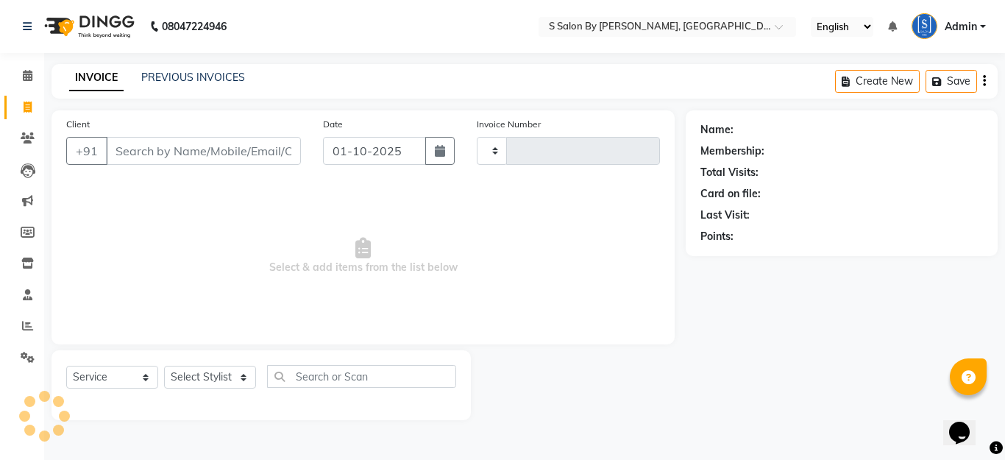
type input "1507"
select select "45"
drag, startPoint x: 218, startPoint y: 144, endPoint x: 213, endPoint y: 152, distance: 9.6
click at [213, 152] on input "Client" at bounding box center [203, 151] width 195 height 28
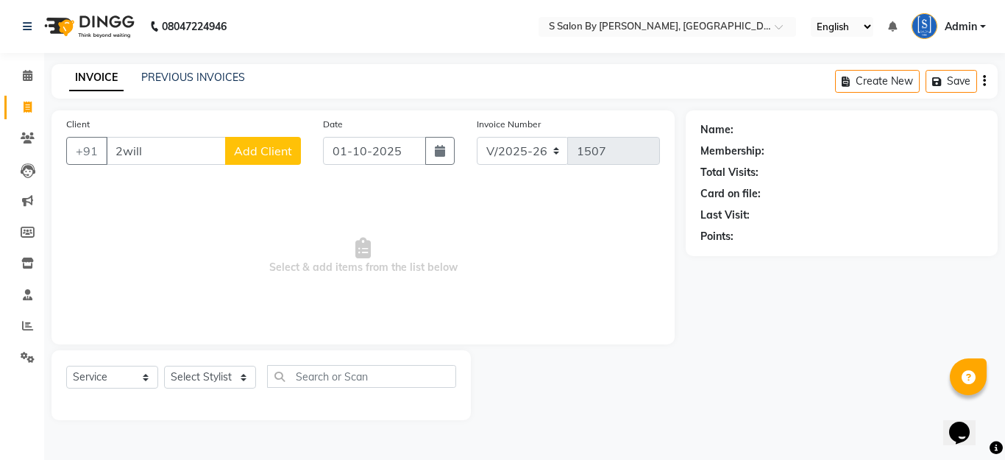
click at [127, 146] on input "2will" at bounding box center [166, 151] width 120 height 28
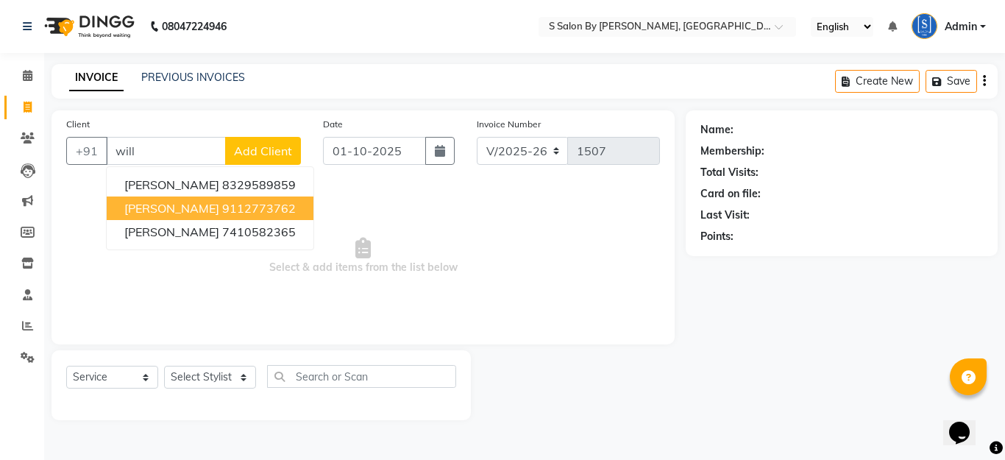
click at [222, 213] on ngb-highlight "9112773762" at bounding box center [259, 208] width 74 height 15
type input "9112773762"
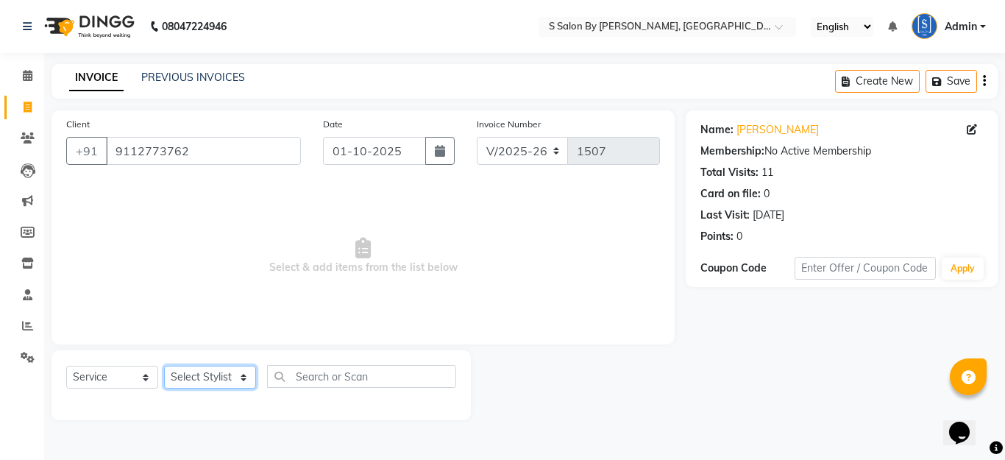
click at [220, 372] on select "Select Stylist Demnao [PERSON_NAME] [PERSON_NAME] [PERSON_NAME]" at bounding box center [210, 377] width 92 height 23
select select "4280"
click at [164, 366] on select "Select Stylist Demnao [PERSON_NAME] [PERSON_NAME] [PERSON_NAME]" at bounding box center [210, 377] width 92 height 23
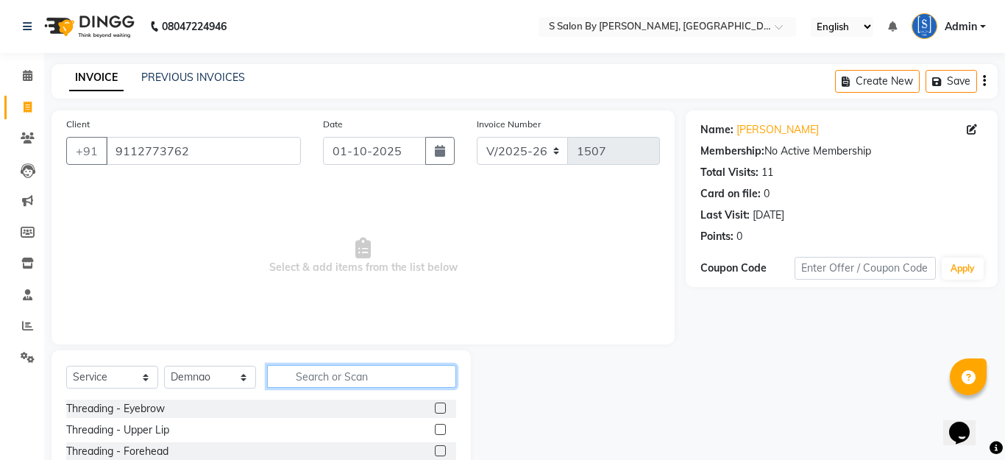
click at [341, 375] on input "text" at bounding box center [361, 376] width 189 height 23
click at [311, 375] on input "text" at bounding box center [361, 376] width 189 height 23
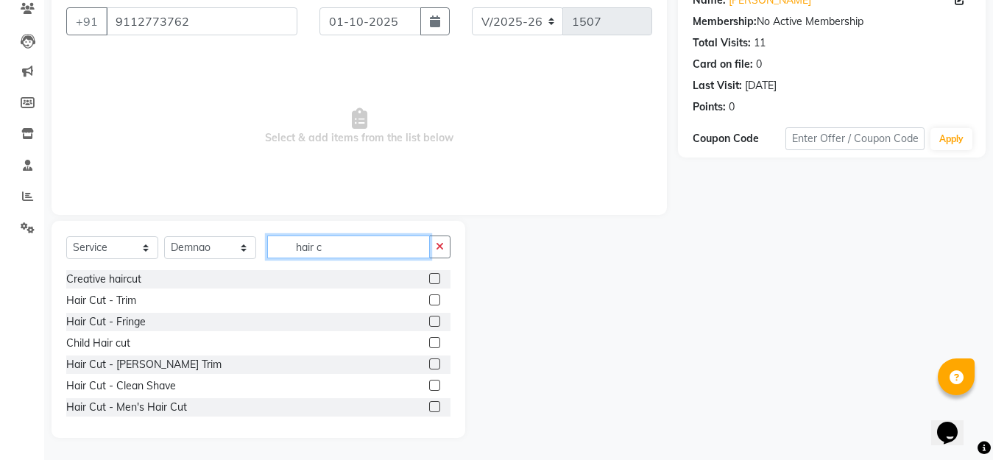
scroll to position [66, 0]
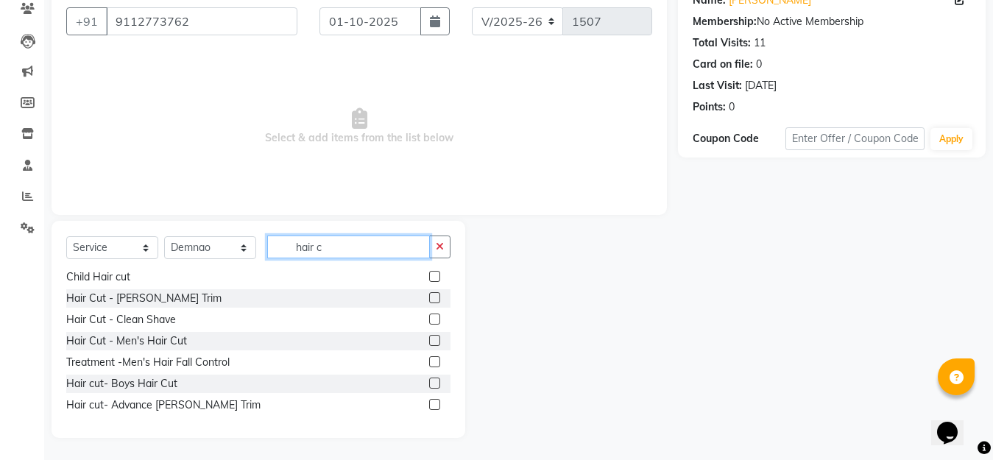
type input "hair c"
click at [429, 347] on div at bounding box center [434, 342] width 10 height 15
click at [429, 338] on label at bounding box center [434, 340] width 11 height 11
click at [429, 338] on input "checkbox" at bounding box center [434, 341] width 10 height 10
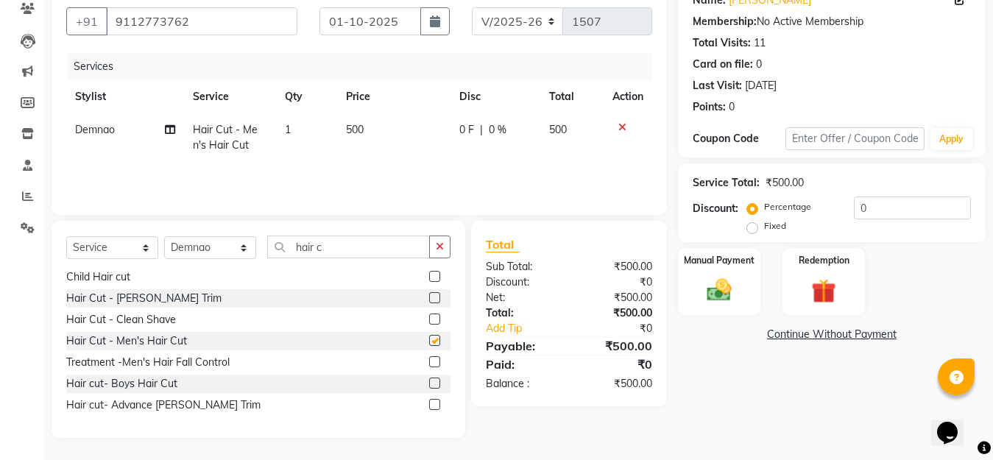
checkbox input "false"
click at [709, 298] on img at bounding box center [718, 289] width 41 height 29
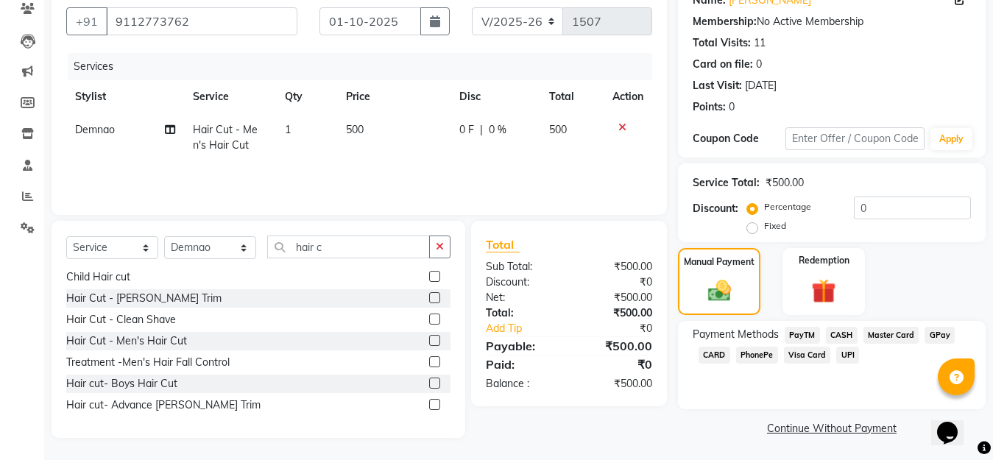
click at [938, 335] on span "GPay" at bounding box center [939, 335] width 30 height 17
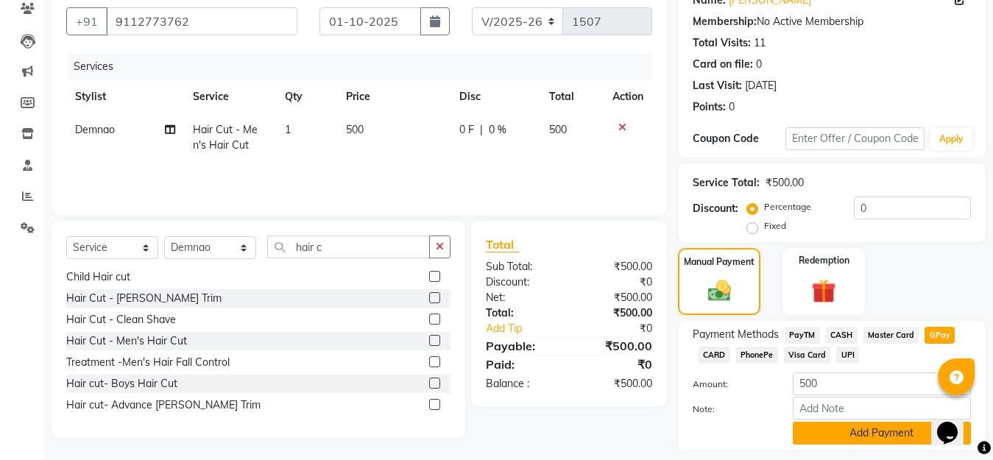
click at [901, 433] on button "Add Payment" at bounding box center [882, 433] width 178 height 23
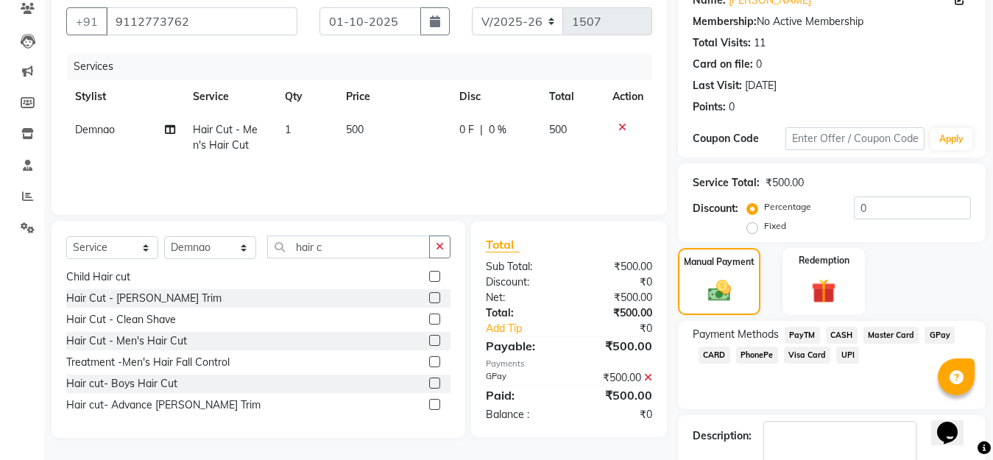
scroll to position [203, 0]
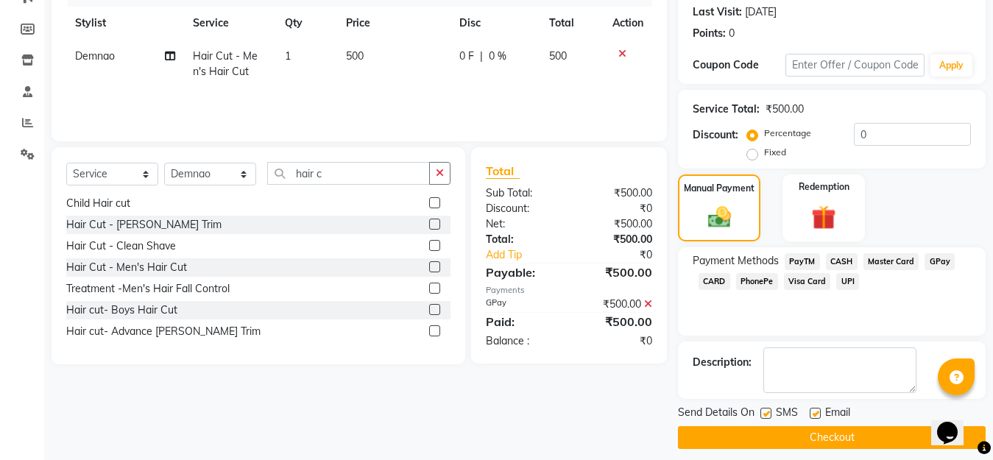
click at [820, 431] on button "Checkout" at bounding box center [832, 437] width 308 height 23
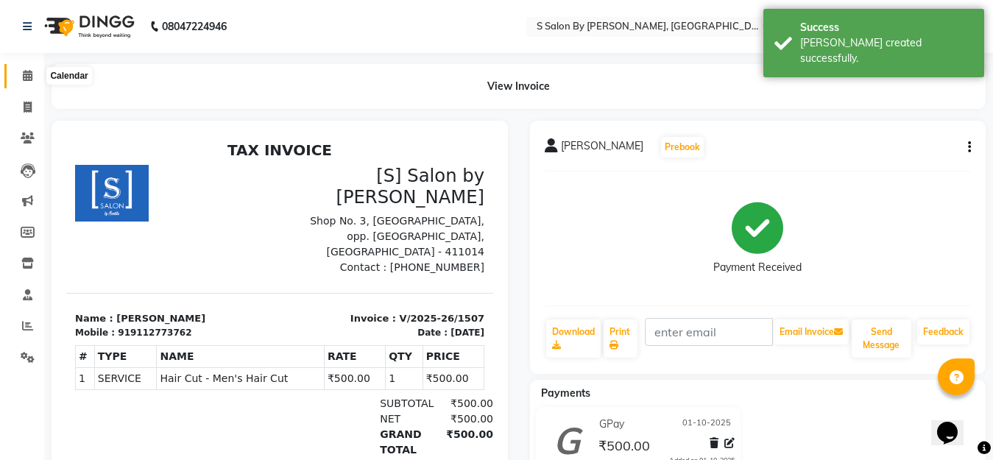
click at [28, 77] on icon at bounding box center [28, 75] width 10 height 11
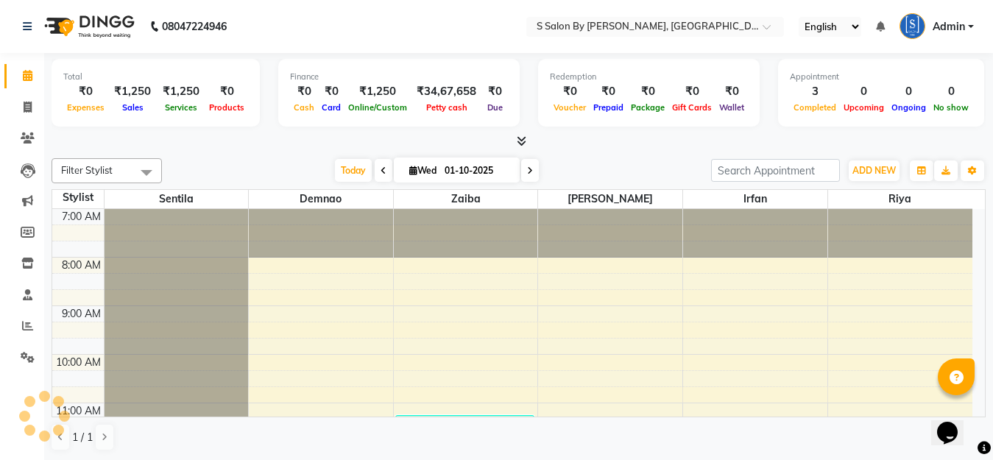
scroll to position [535, 0]
